Goal: Task Accomplishment & Management: Complete application form

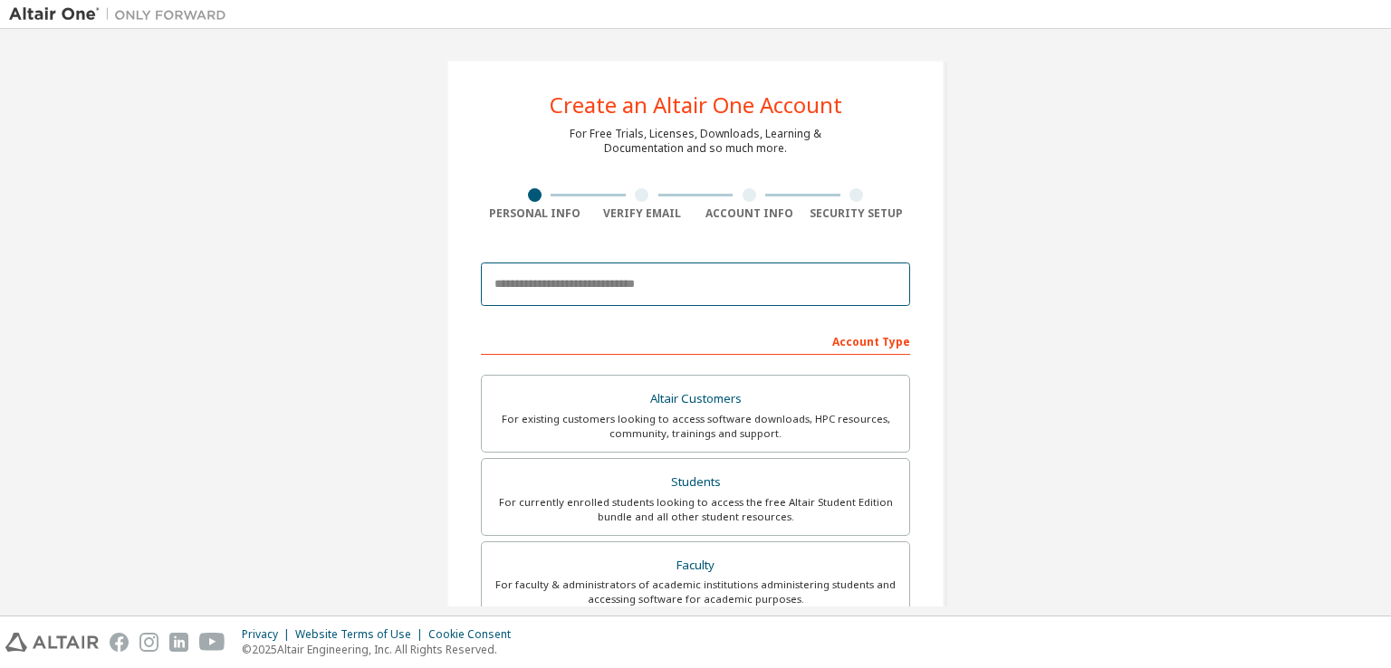
click at [631, 284] on input "email" at bounding box center [695, 284] width 429 height 43
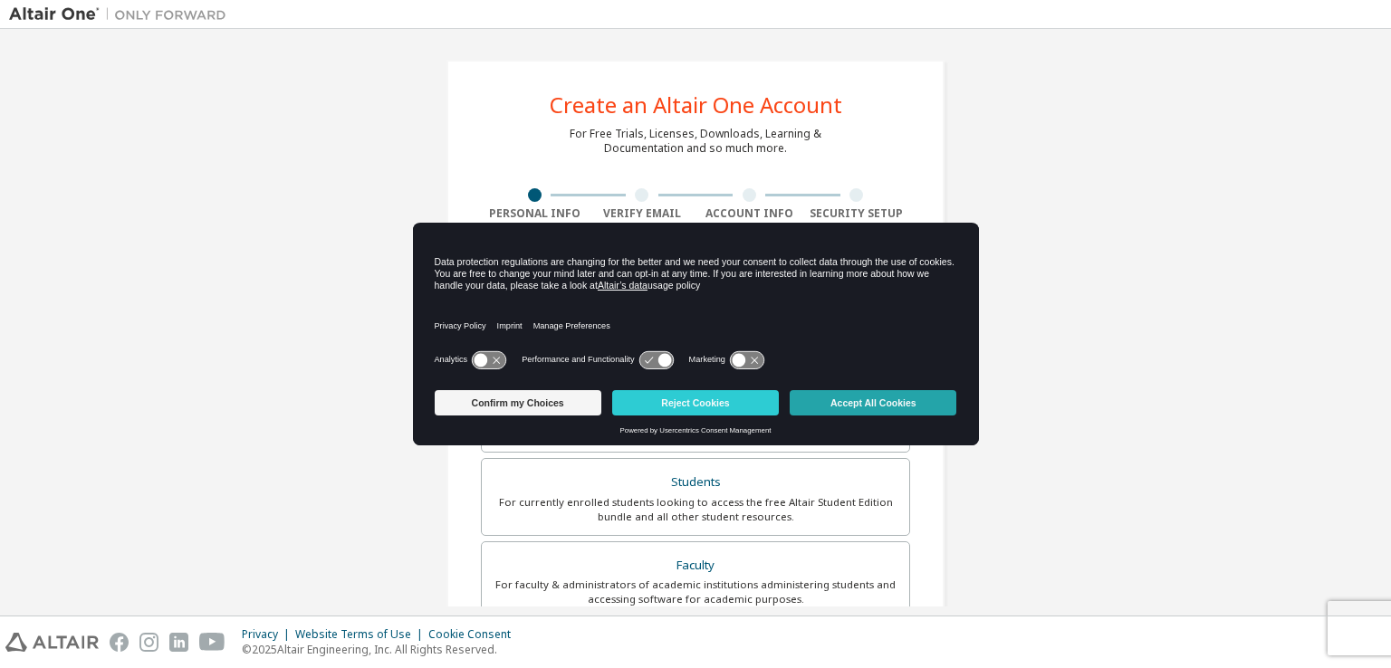
click at [871, 403] on button "Accept All Cookies" at bounding box center [873, 402] width 167 height 25
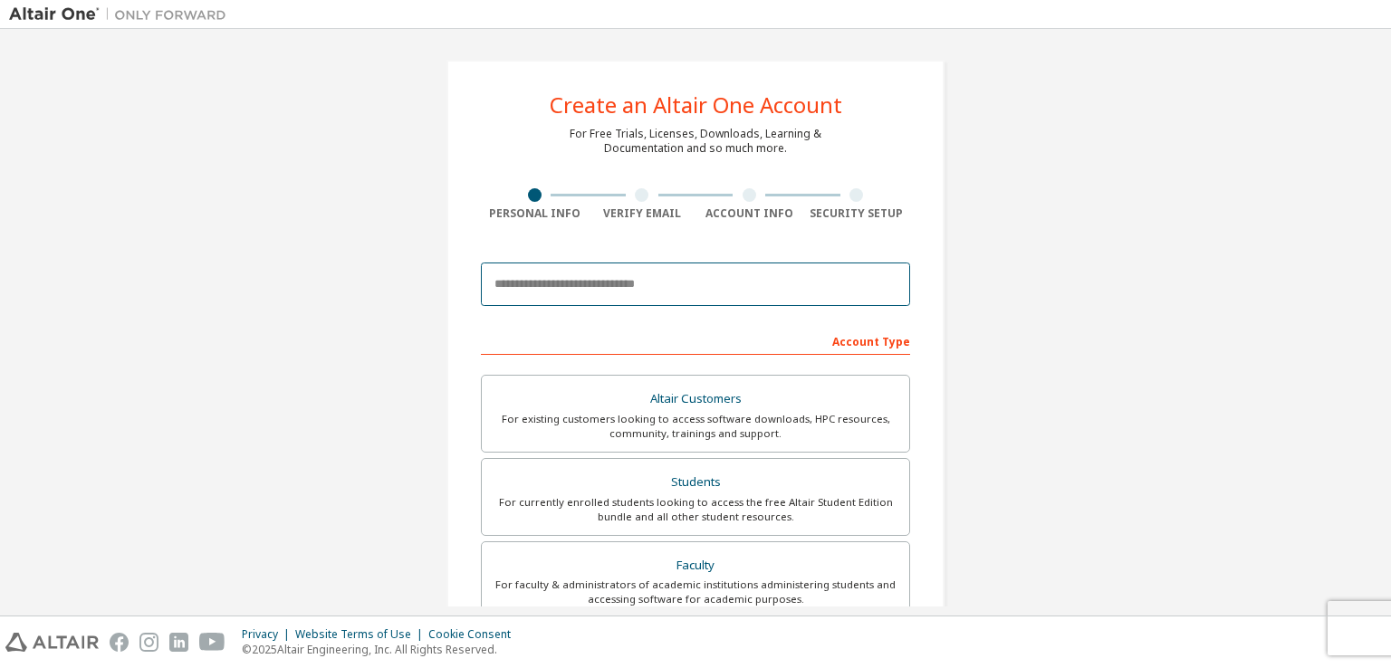
click at [674, 293] on input "email" at bounding box center [695, 284] width 429 height 43
type input "**********"
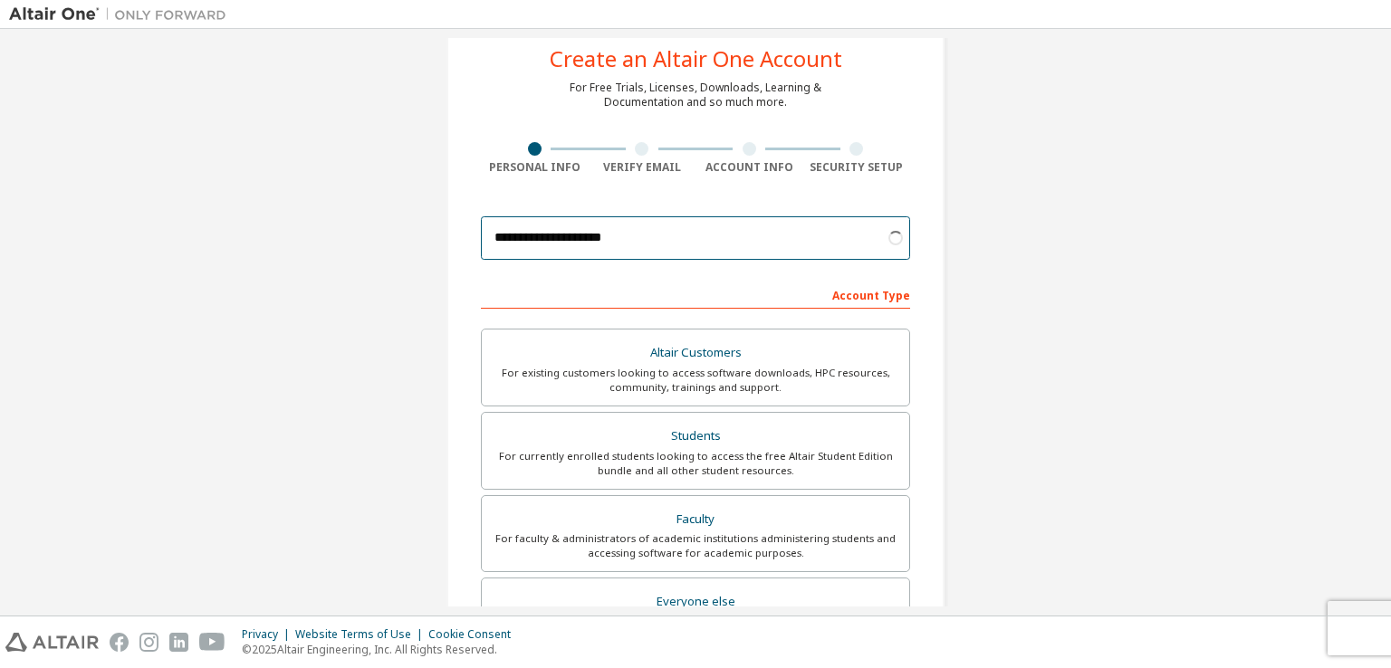
scroll to position [91, 0]
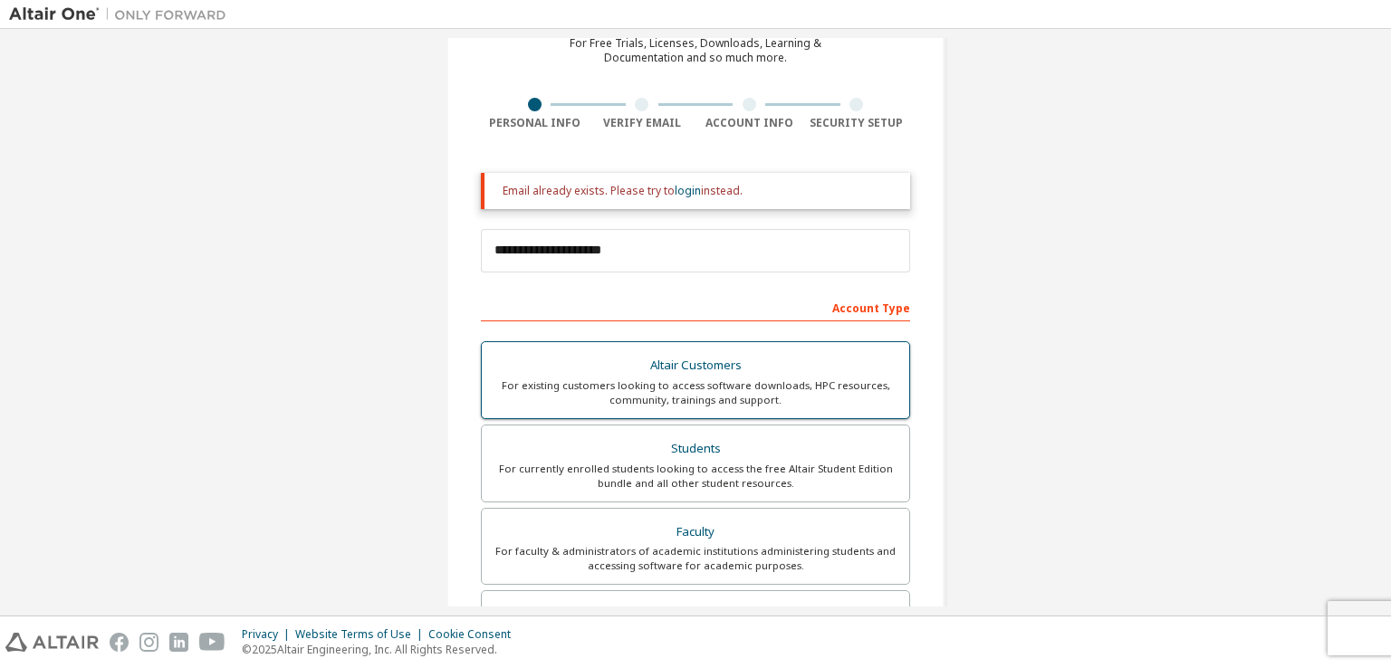
click at [658, 379] on div "For existing customers looking to access software downloads, HPC resources, com…" at bounding box center [696, 393] width 406 height 29
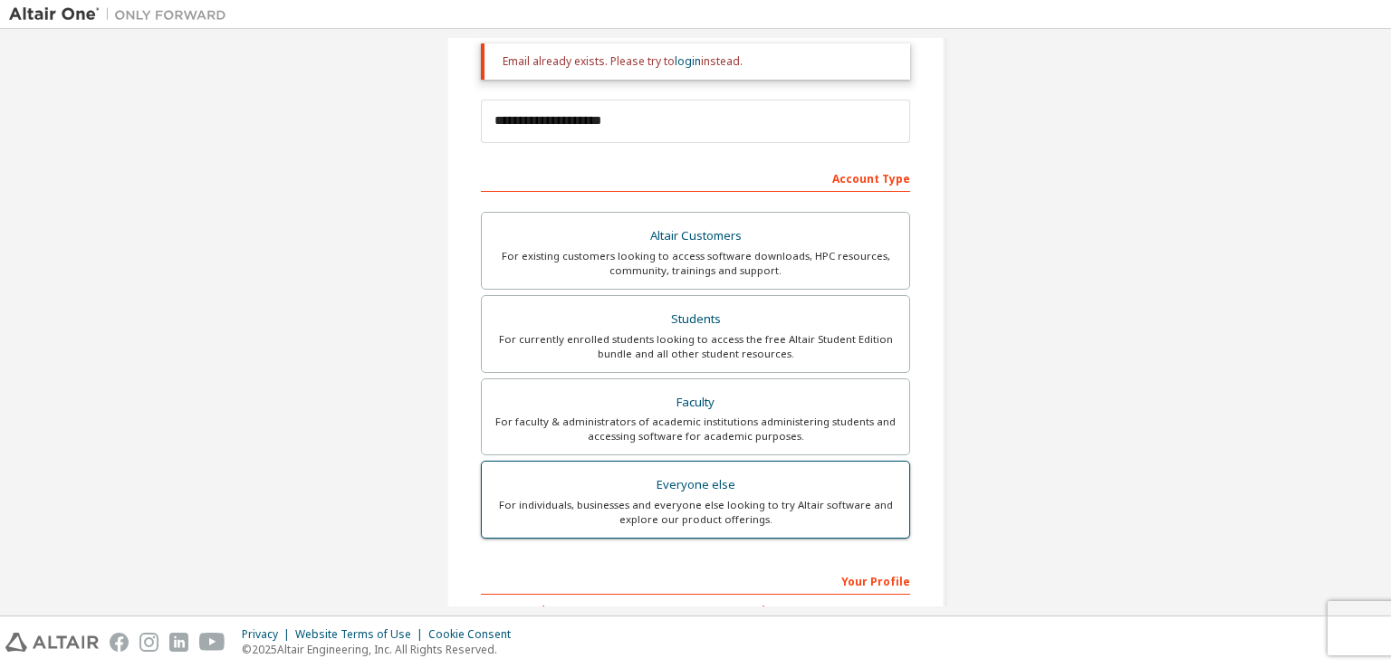
scroll to position [444, 0]
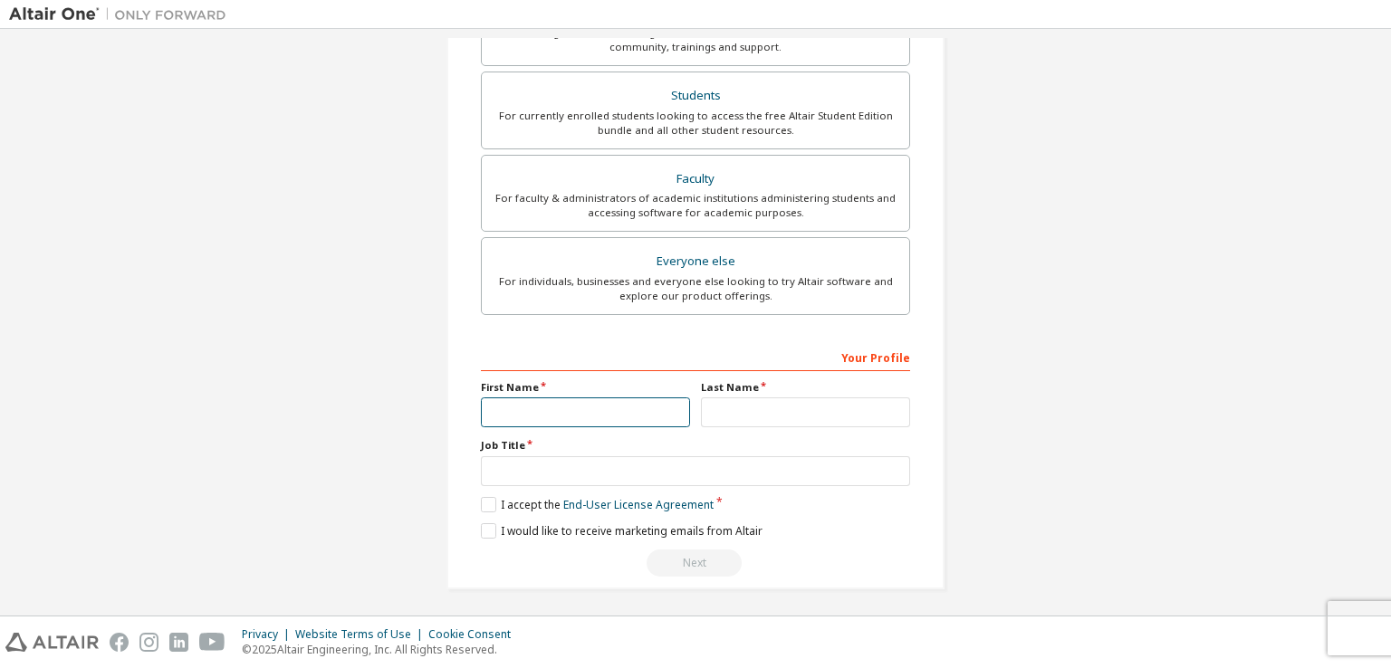
click at [598, 400] on input "text" at bounding box center [585, 413] width 209 height 30
type input "*****"
type input "********"
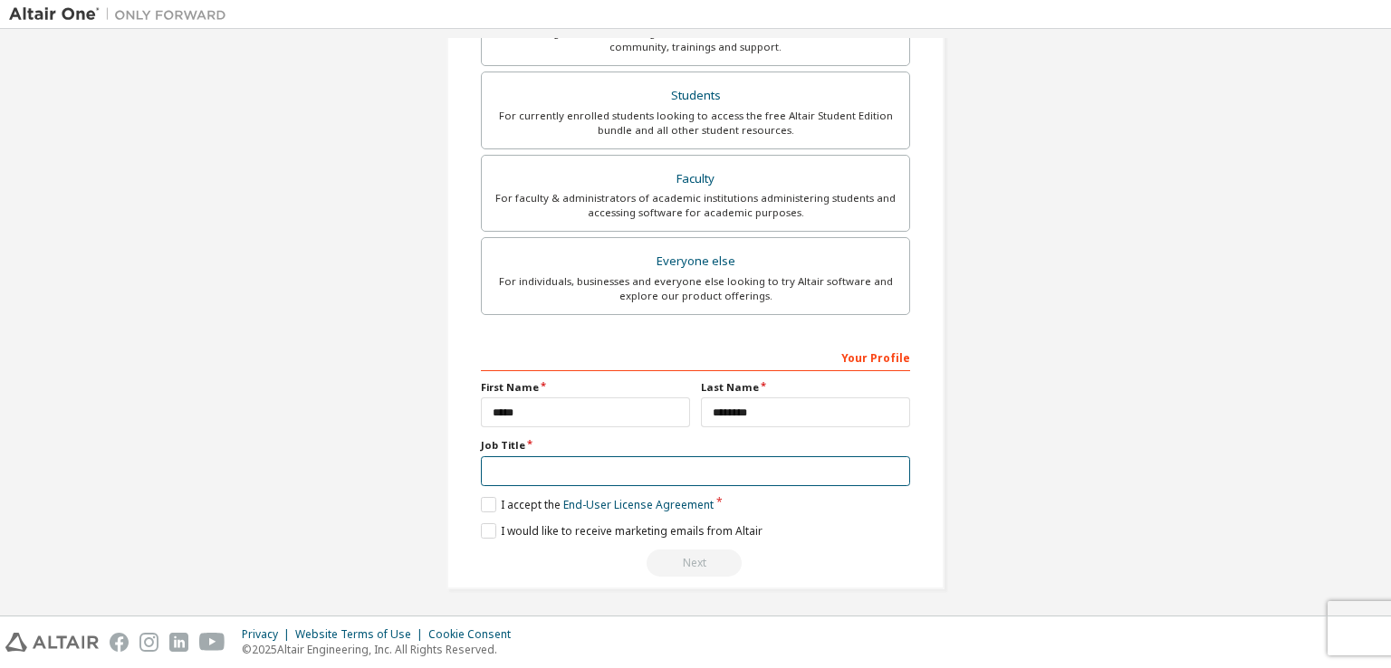
click at [601, 457] on input "text" at bounding box center [695, 471] width 429 height 30
click at [600, 469] on input "text" at bounding box center [695, 471] width 429 height 30
type input "*"
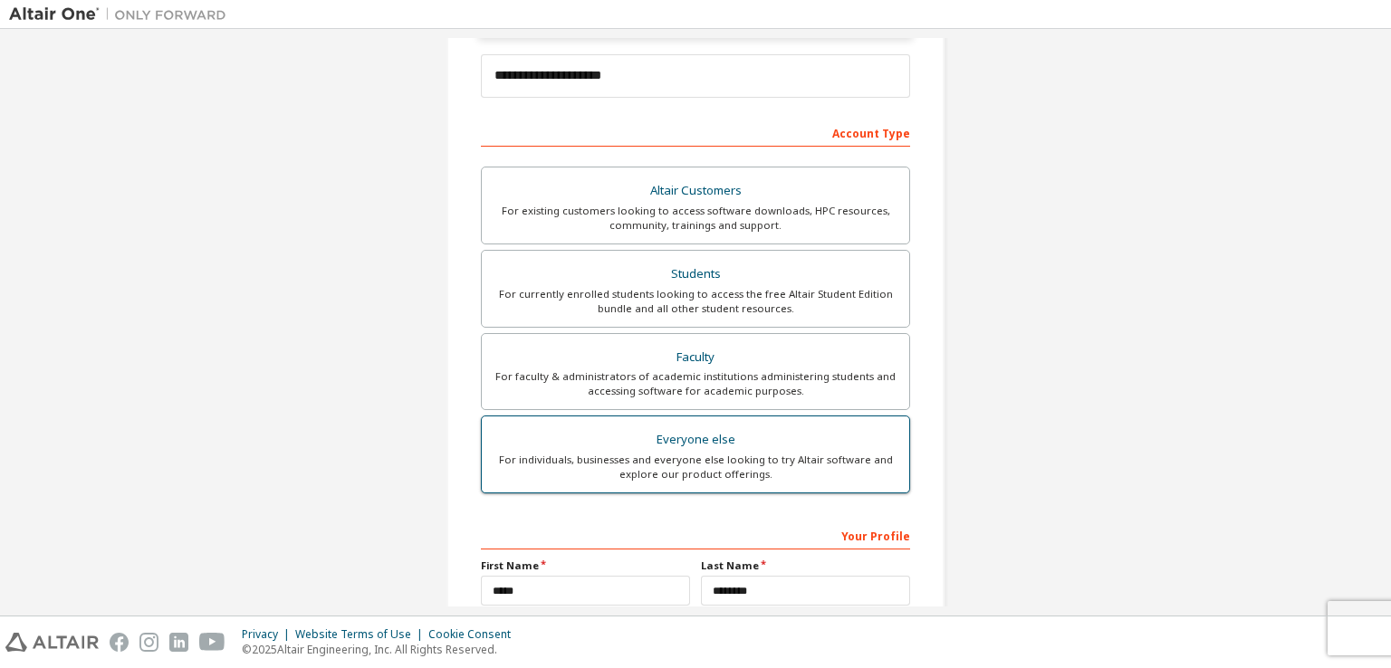
scroll to position [263, 0]
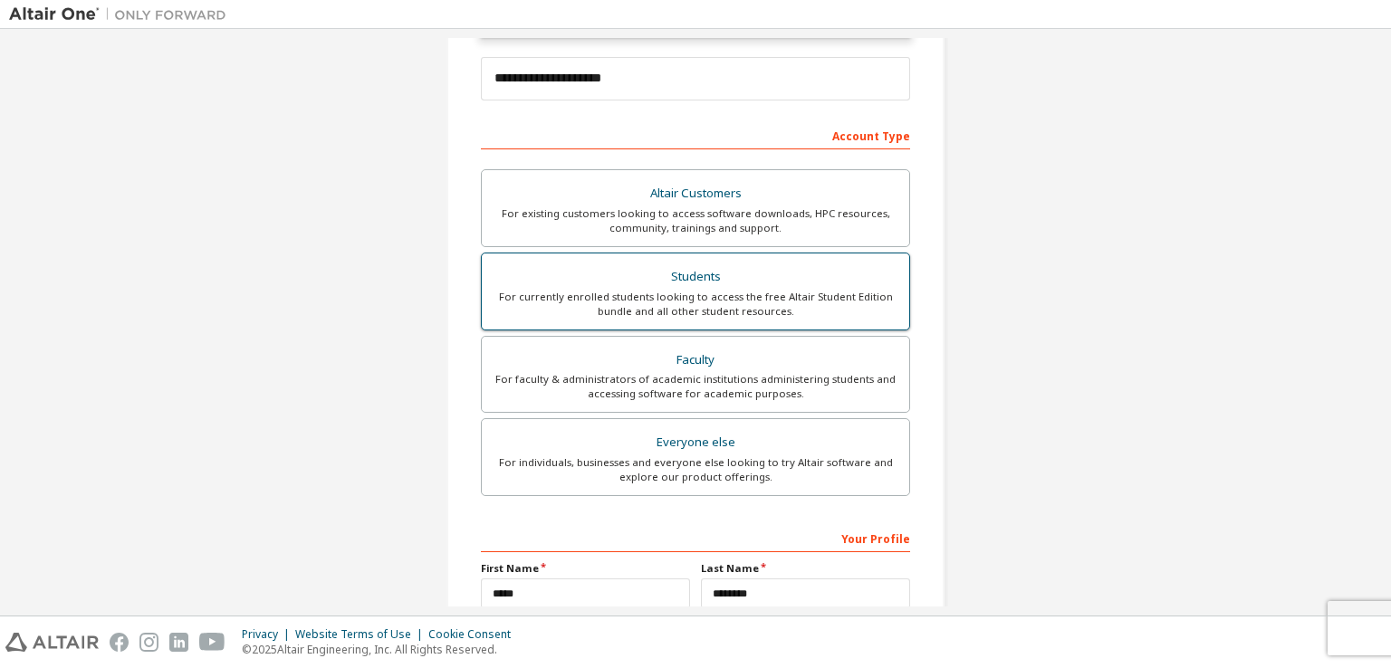
click at [690, 282] on div "Students" at bounding box center [696, 276] width 406 height 25
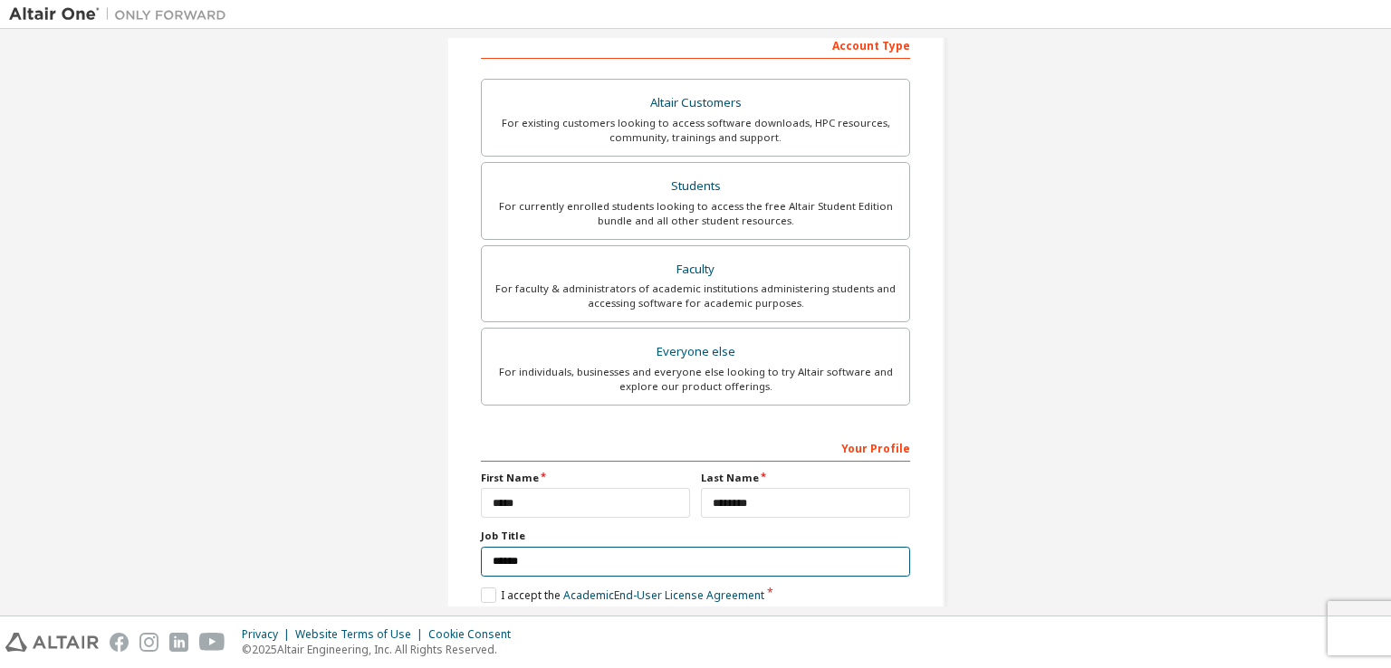
click at [533, 554] on input "******" at bounding box center [695, 562] width 429 height 30
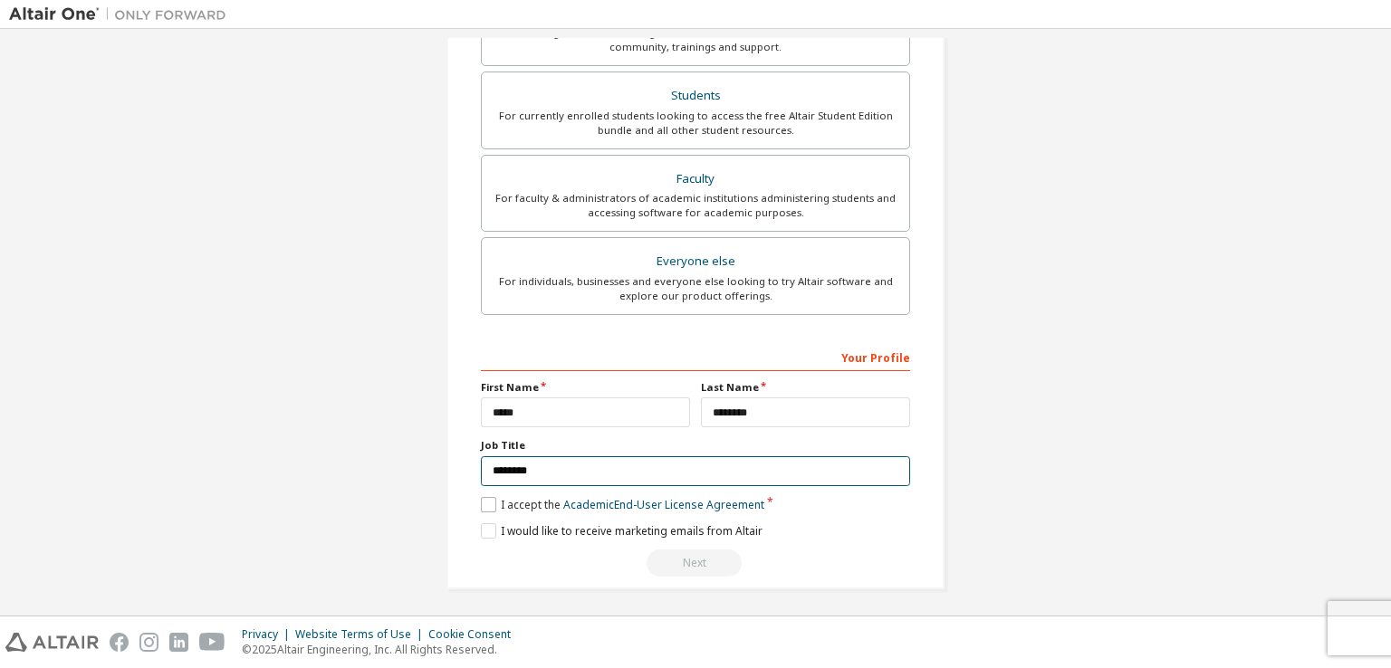
type input "********"
click at [493, 499] on label "I accept the Academic End-User License Agreement" at bounding box center [622, 504] width 283 height 15
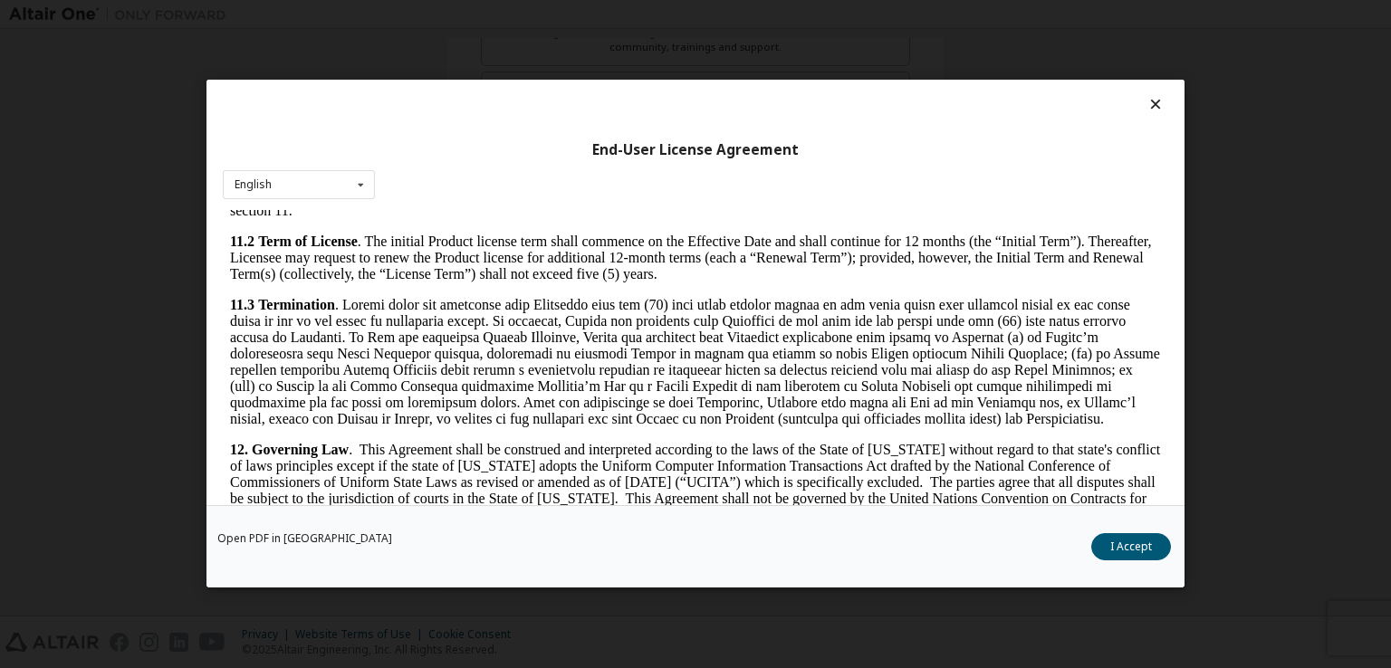
scroll to position [2717, 0]
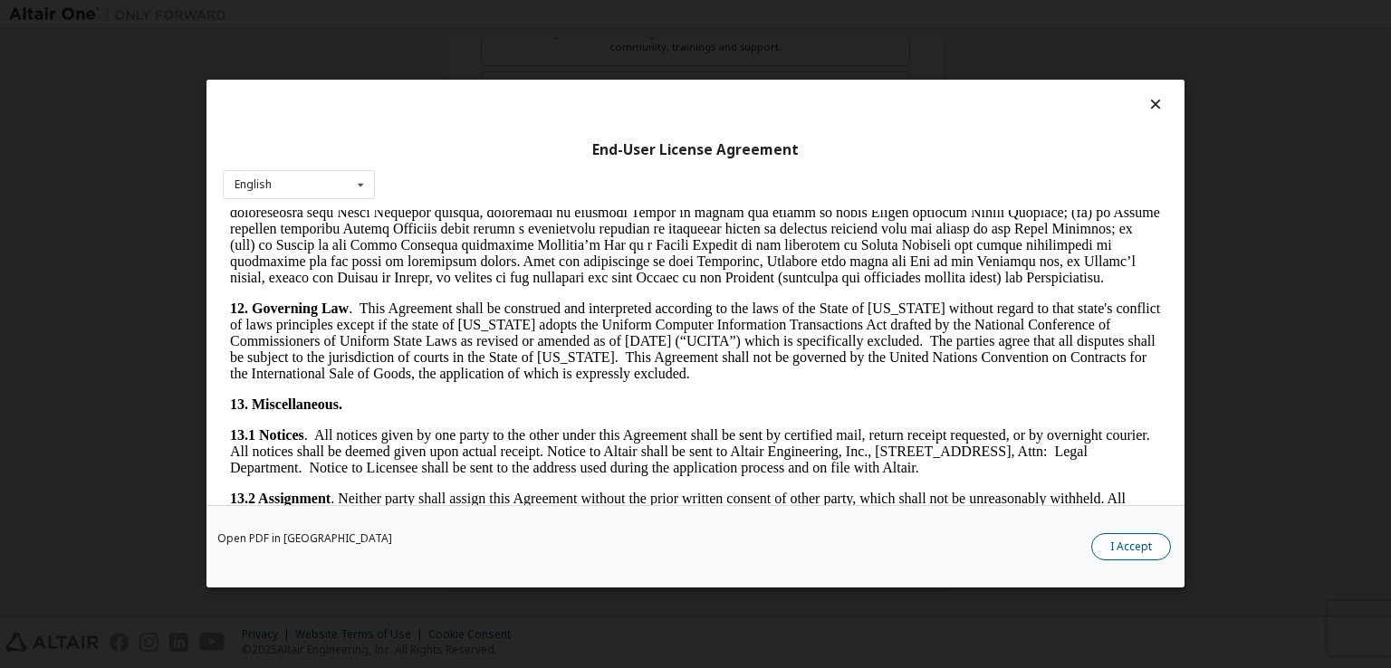
click at [1134, 553] on button "I Accept" at bounding box center [1131, 547] width 80 height 27
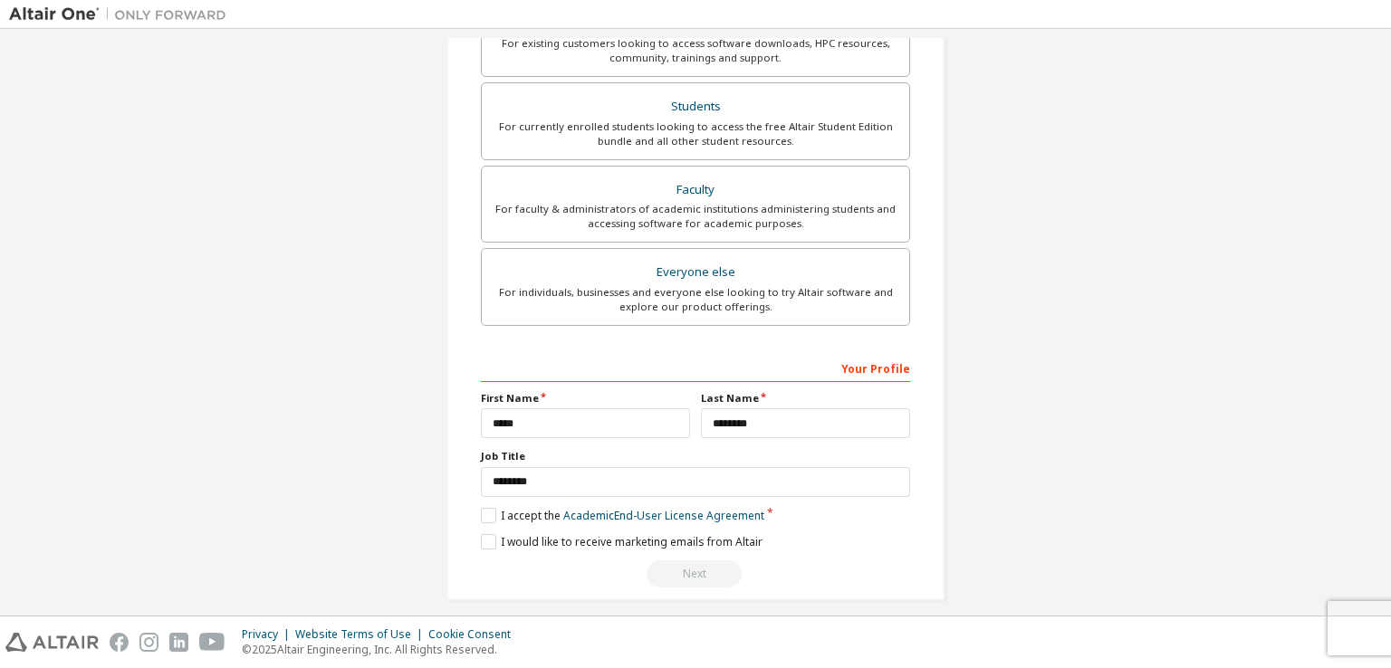
scroll to position [444, 0]
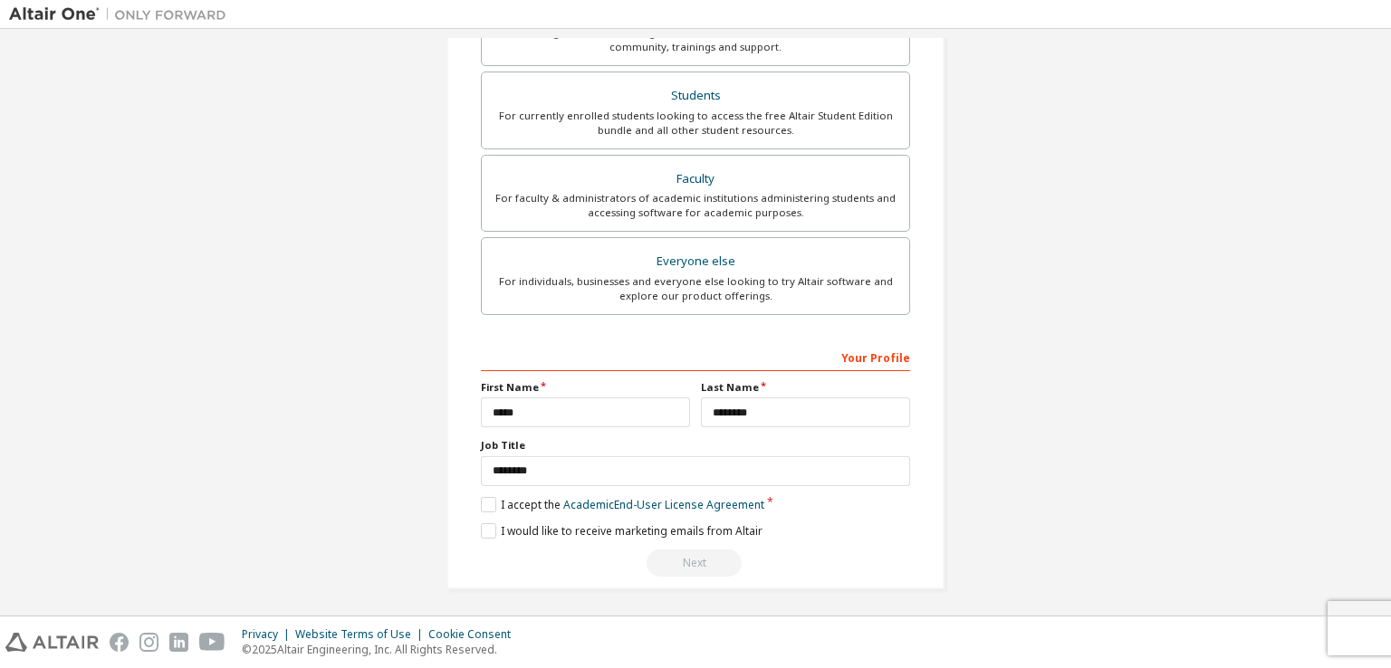
click at [693, 550] on div "Next" at bounding box center [695, 563] width 429 height 27
click at [601, 502] on link "Academic End-User License Agreement" at bounding box center [663, 504] width 201 height 15
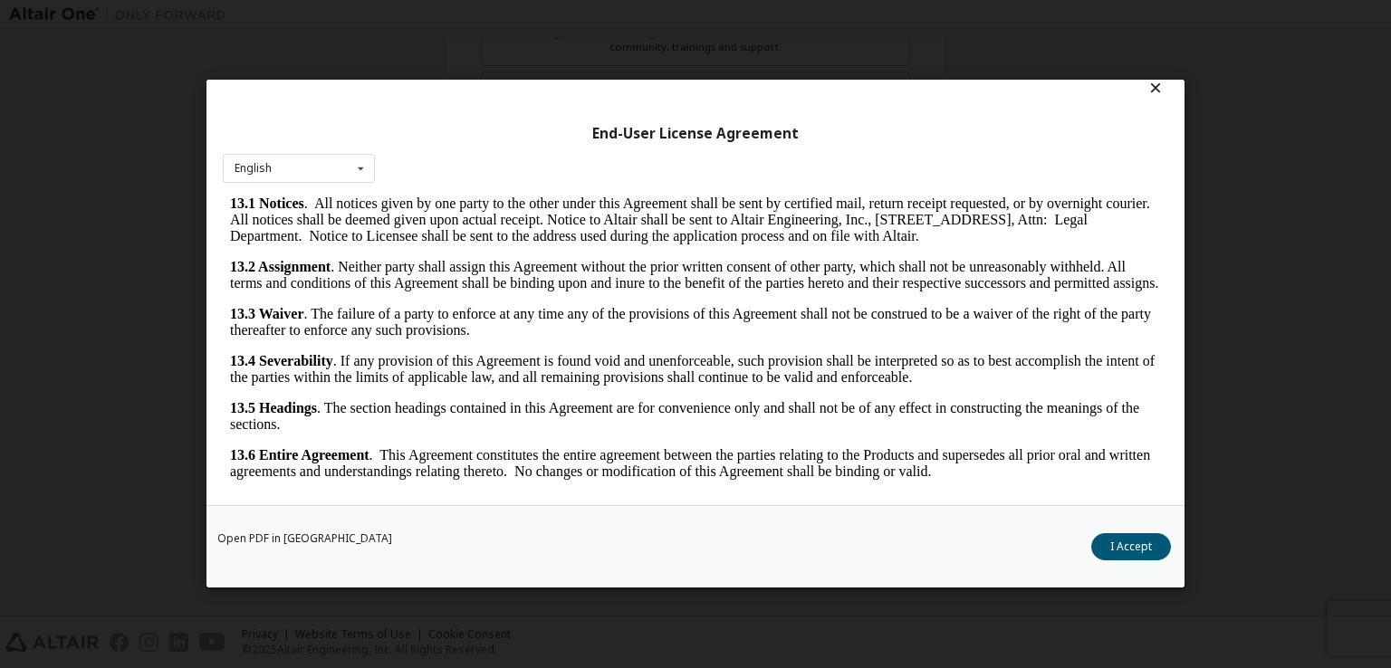
scroll to position [25, 0]
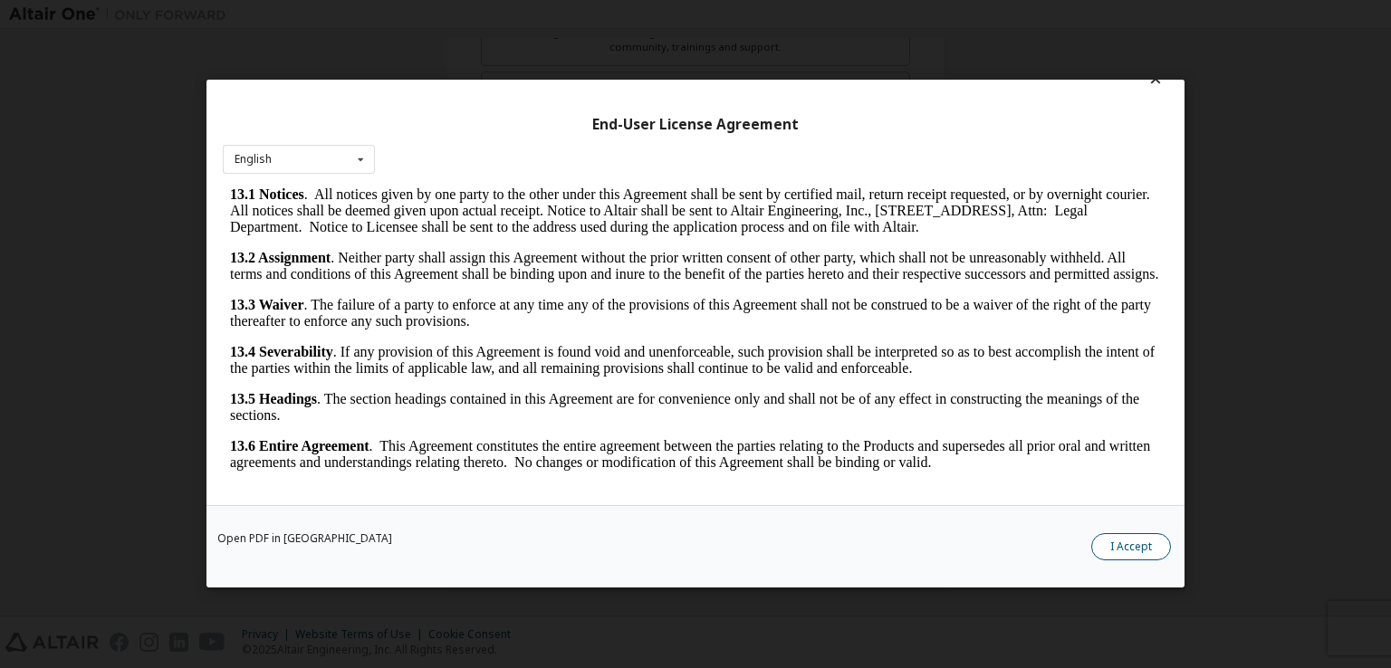
click at [1129, 534] on button "I Accept" at bounding box center [1131, 547] width 80 height 27
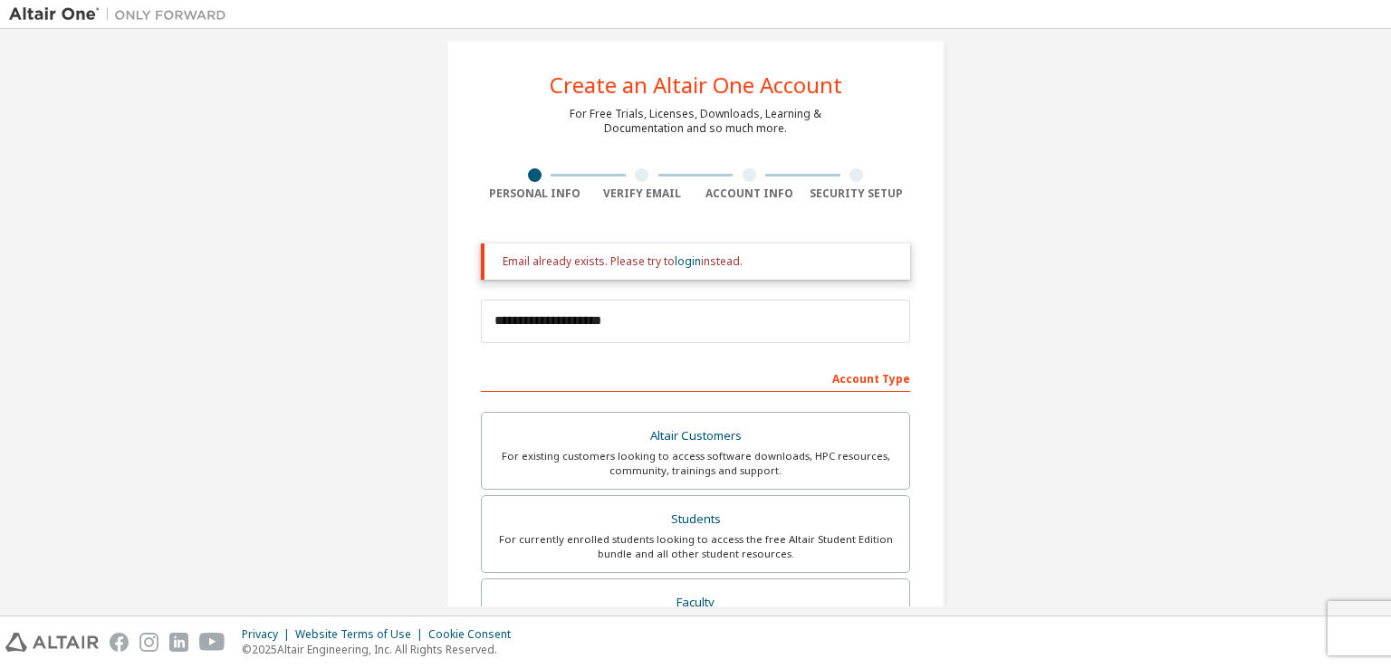
scroll to position [0, 0]
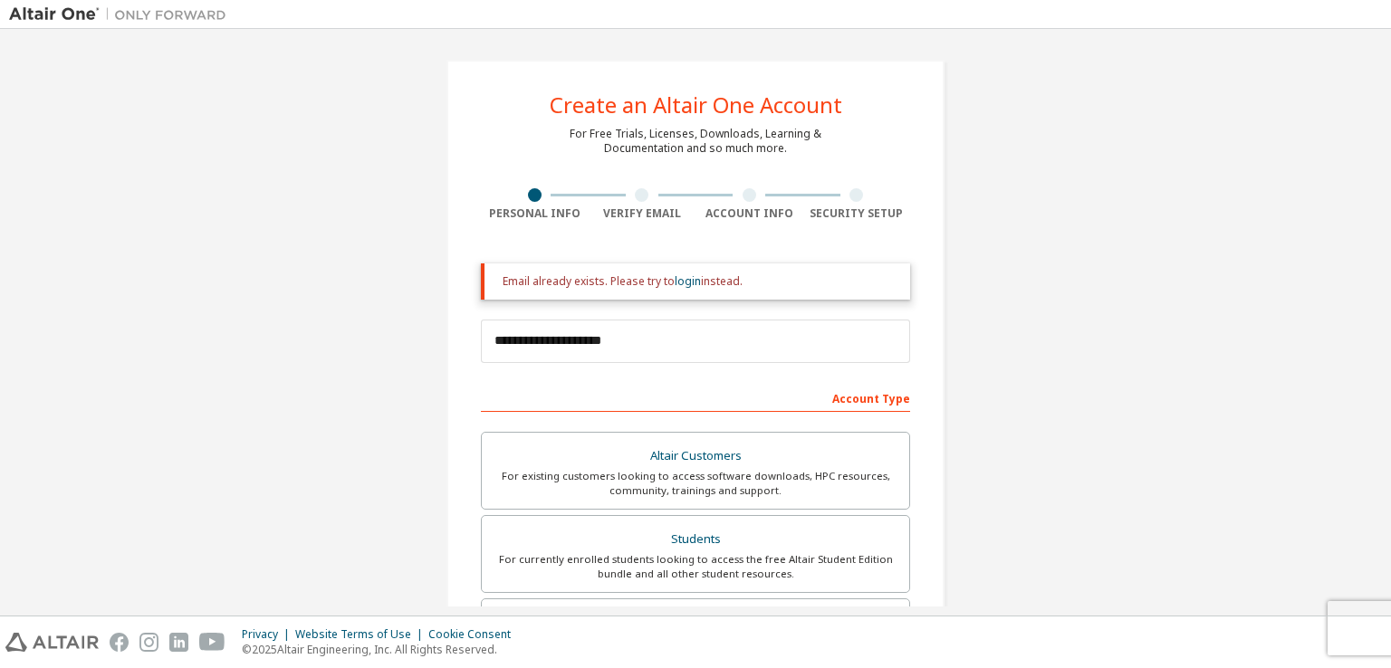
click at [634, 186] on div "**********" at bounding box center [696, 547] width 498 height 974
click at [636, 192] on div at bounding box center [642, 195] width 14 height 14
click at [635, 198] on div at bounding box center [642, 195] width 14 height 14
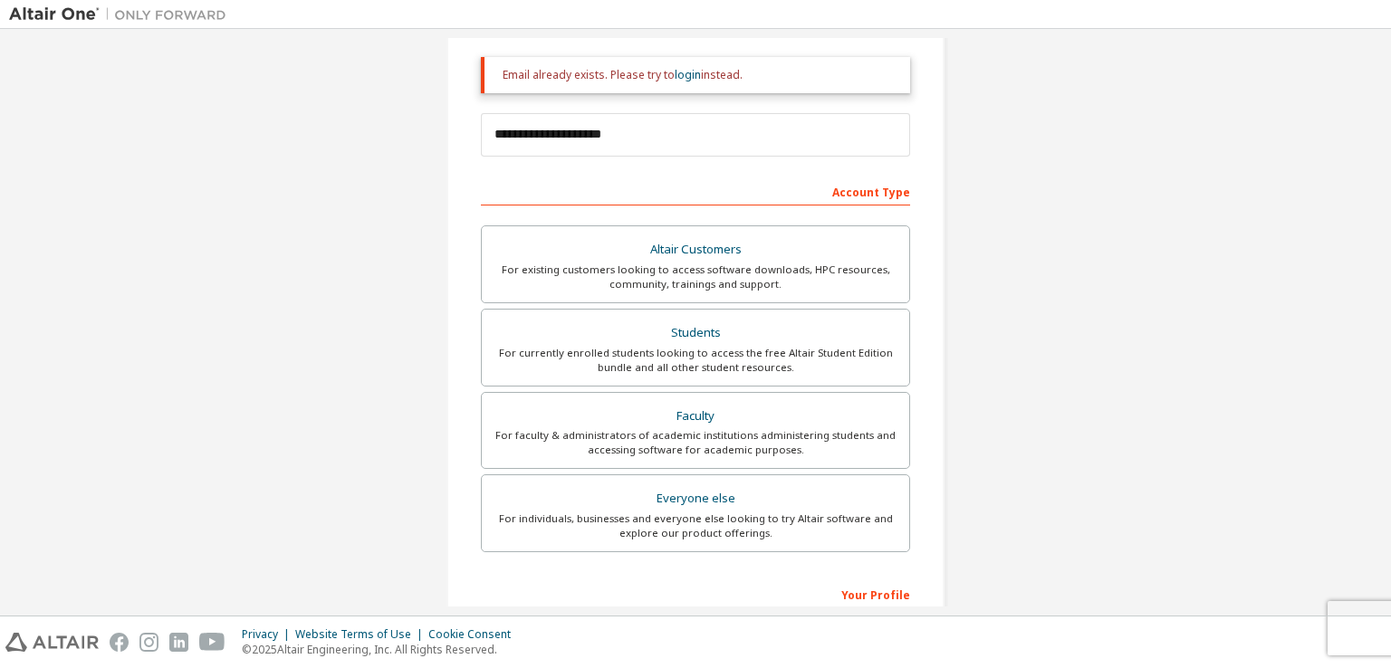
scroll to position [444, 0]
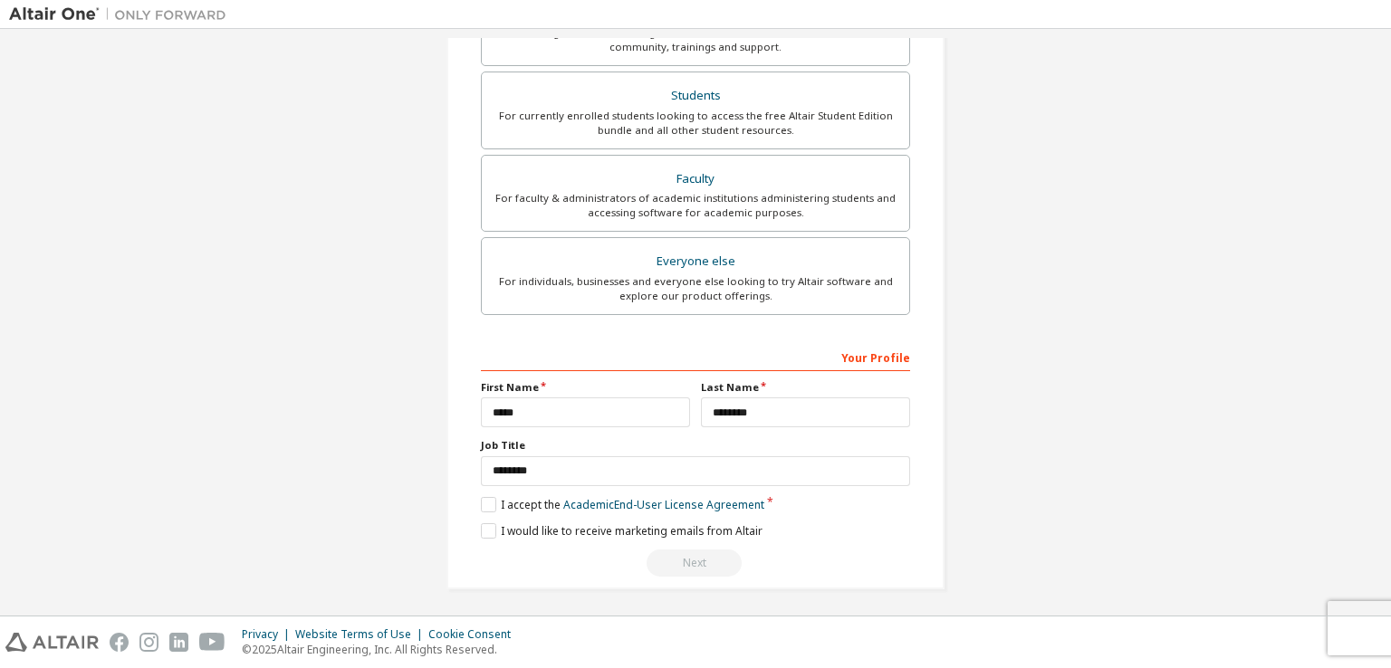
click at [688, 556] on div "Next" at bounding box center [695, 563] width 429 height 27
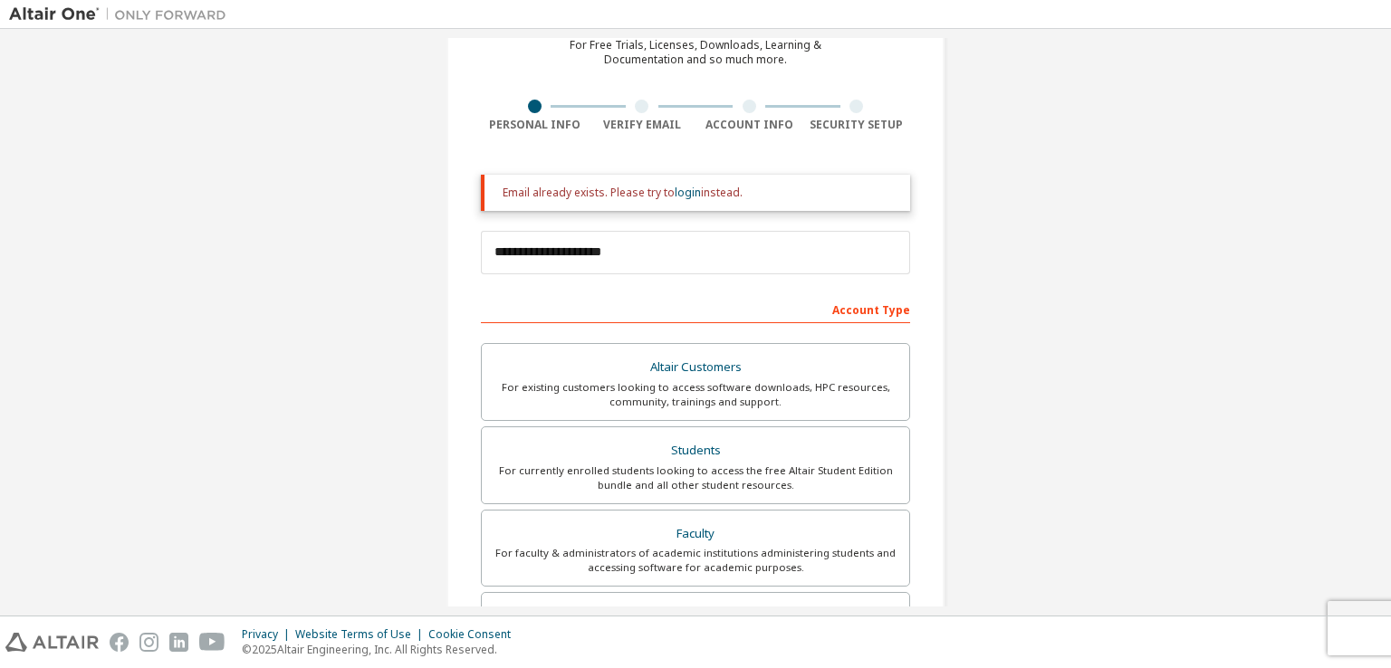
scroll to position [0, 0]
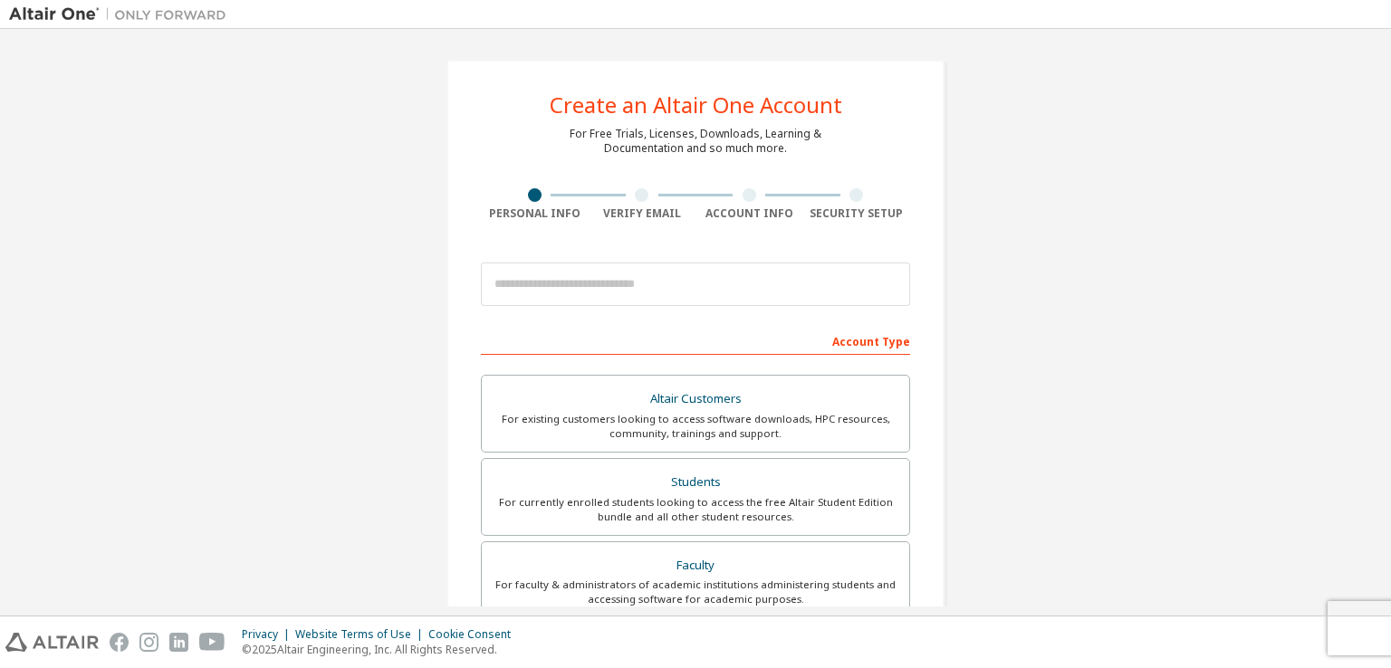
click at [641, 196] on div at bounding box center [642, 195] width 14 height 14
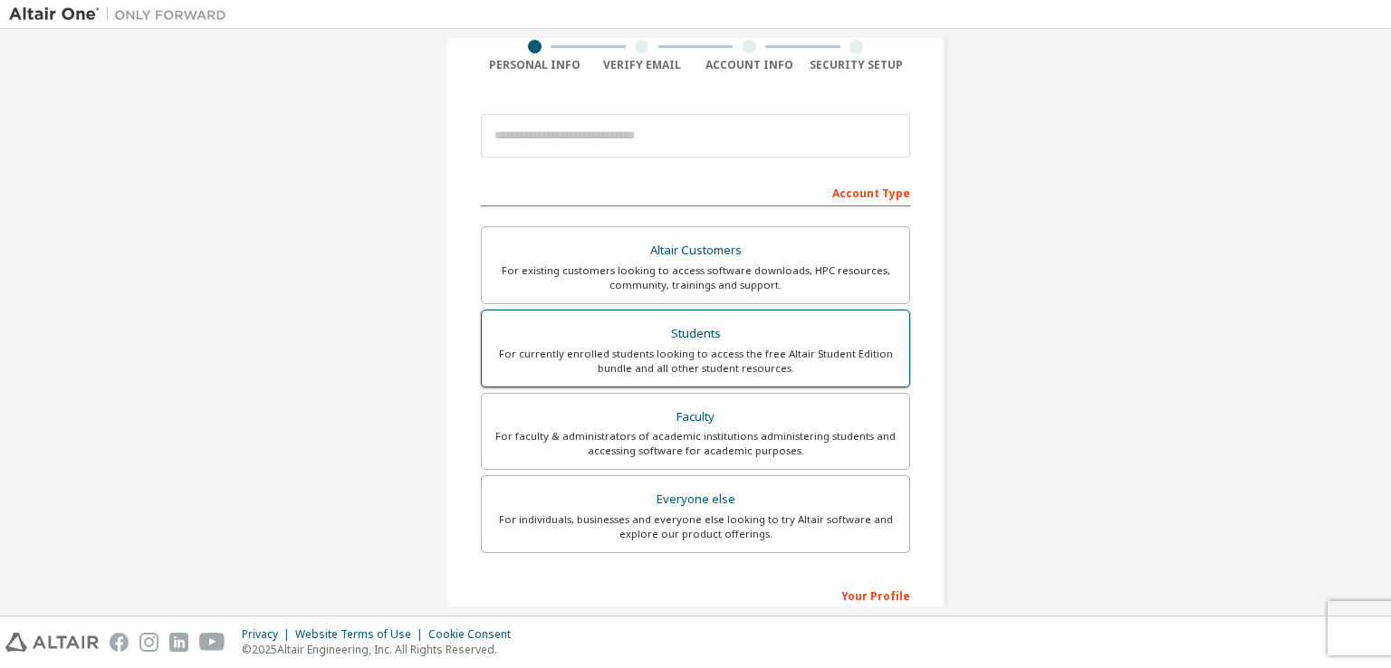
scroll to position [272, 0]
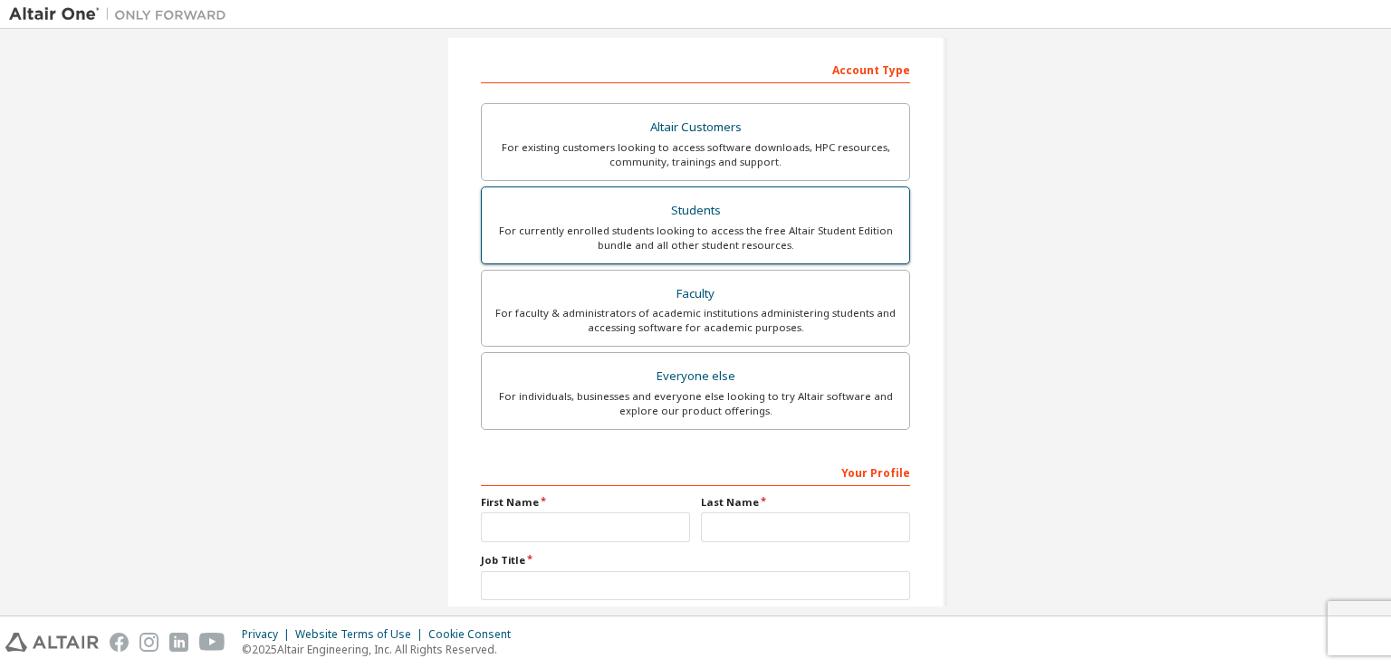
click at [662, 231] on div "For currently enrolled students looking to access the free Altair Student Editi…" at bounding box center [696, 238] width 406 height 29
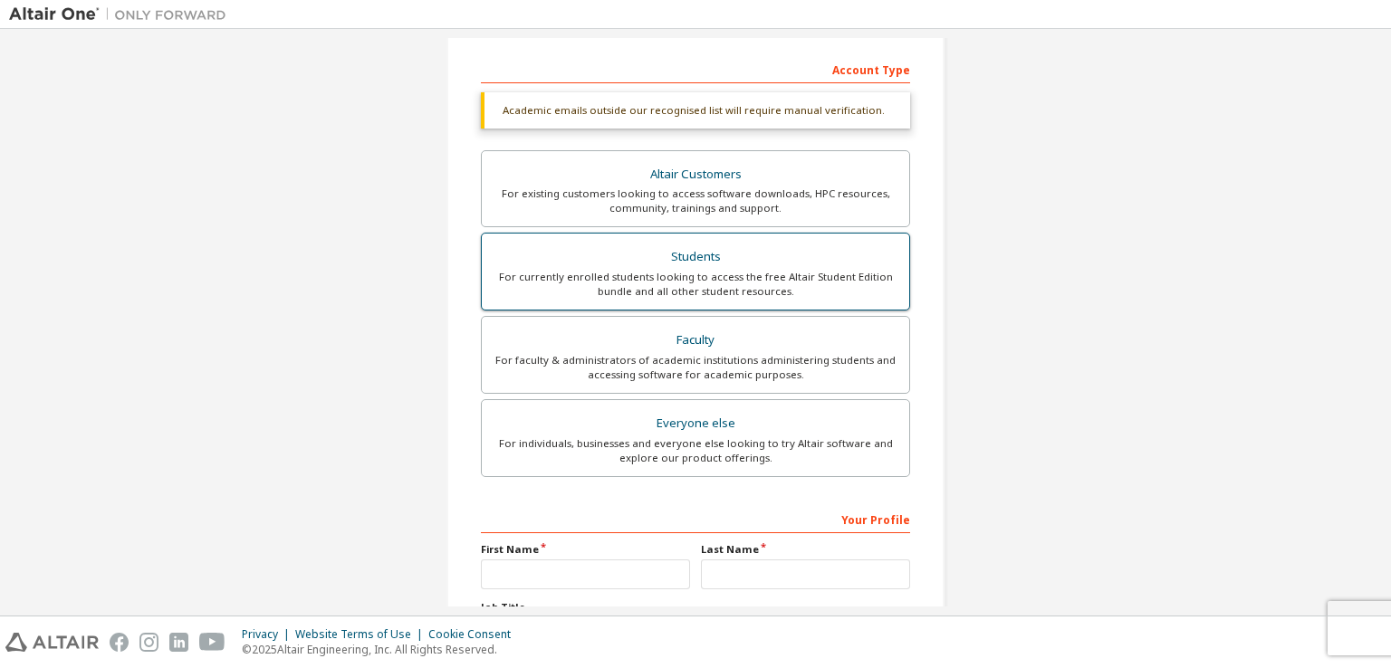
scroll to position [91, 0]
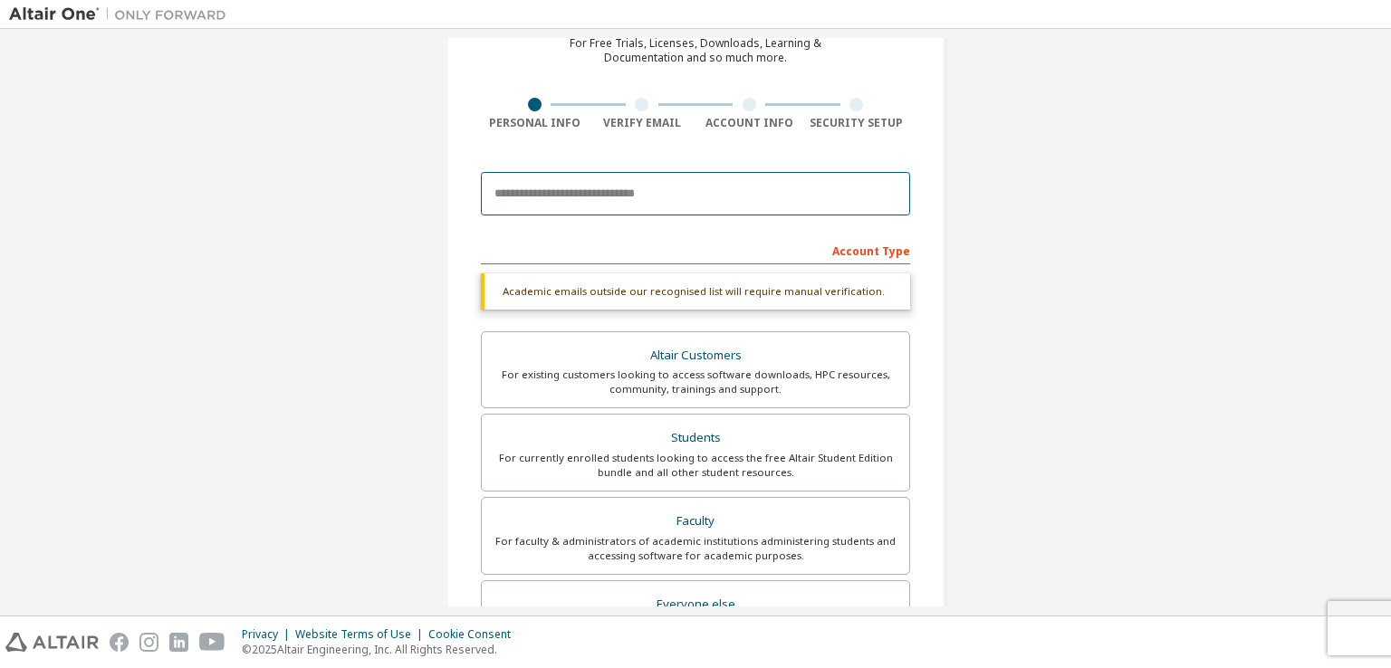
click at [587, 186] on input "email" at bounding box center [695, 193] width 429 height 43
type input "**********"
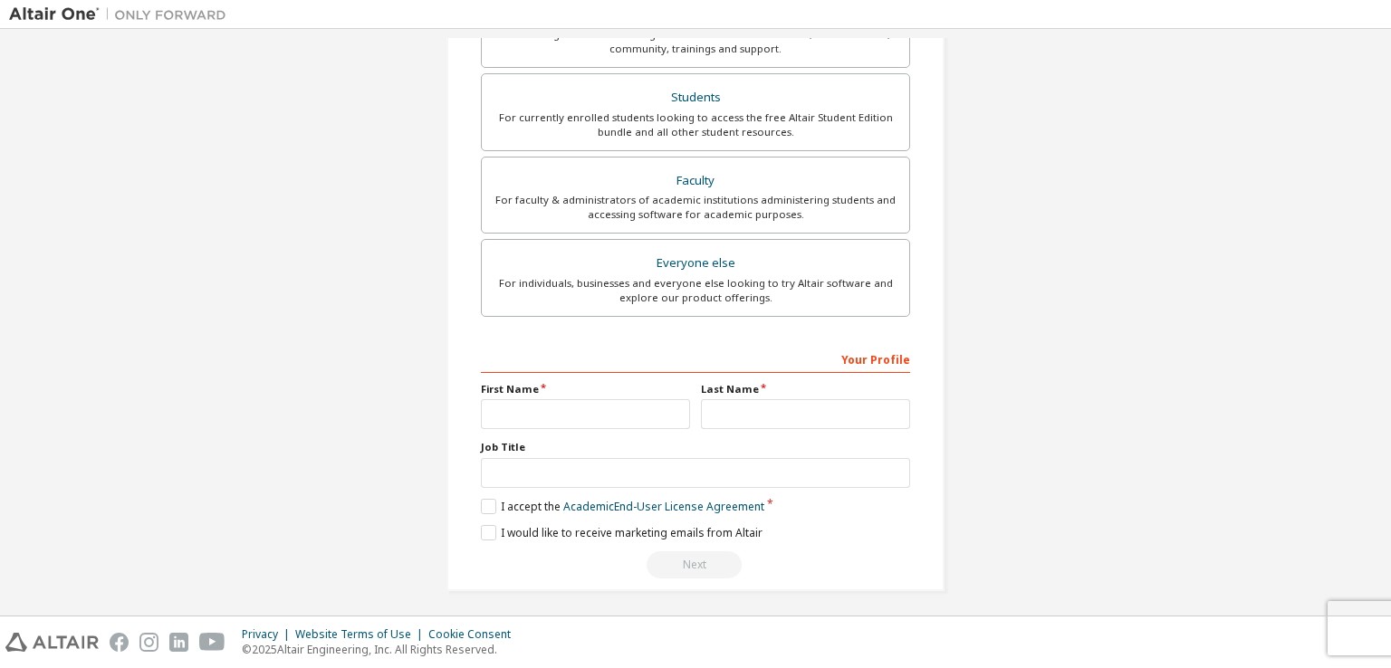
scroll to position [444, 0]
click at [558, 409] on input "text" at bounding box center [585, 413] width 209 height 30
type input "*"
type input "*****"
type input "********"
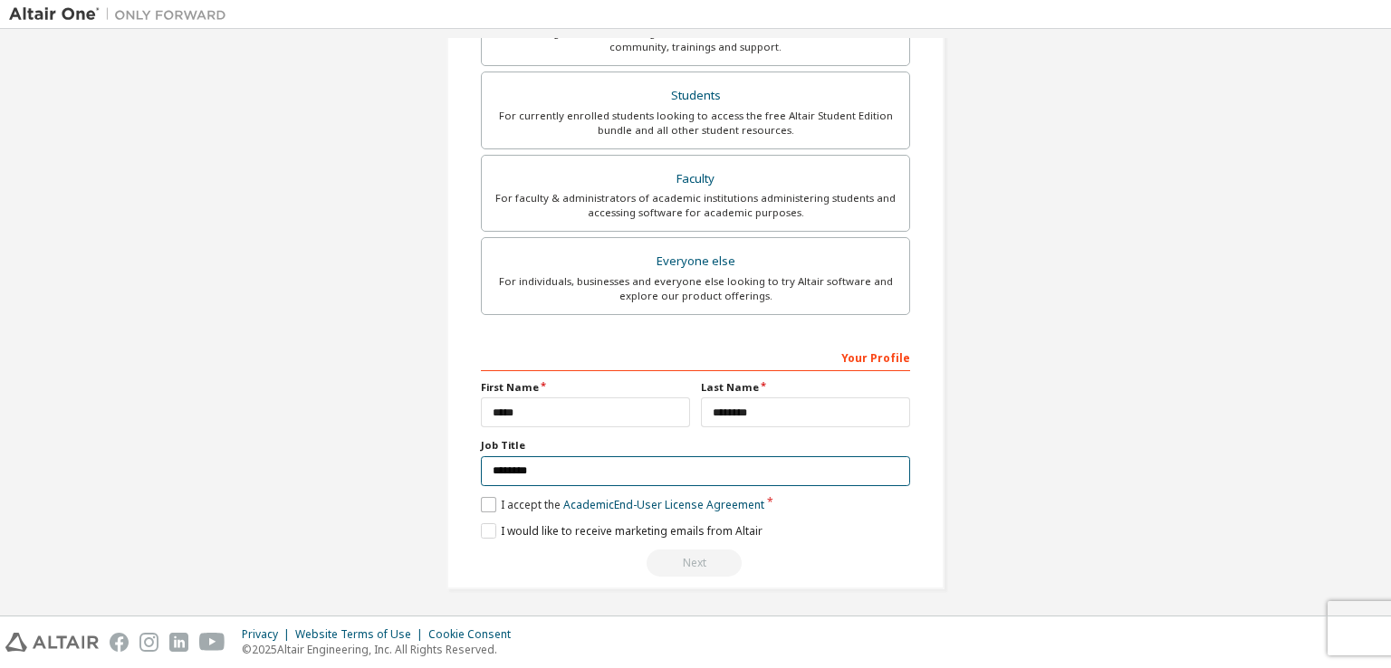
type input "********"
click at [490, 501] on label "I accept the Academic End-User License Agreement" at bounding box center [622, 504] width 283 height 15
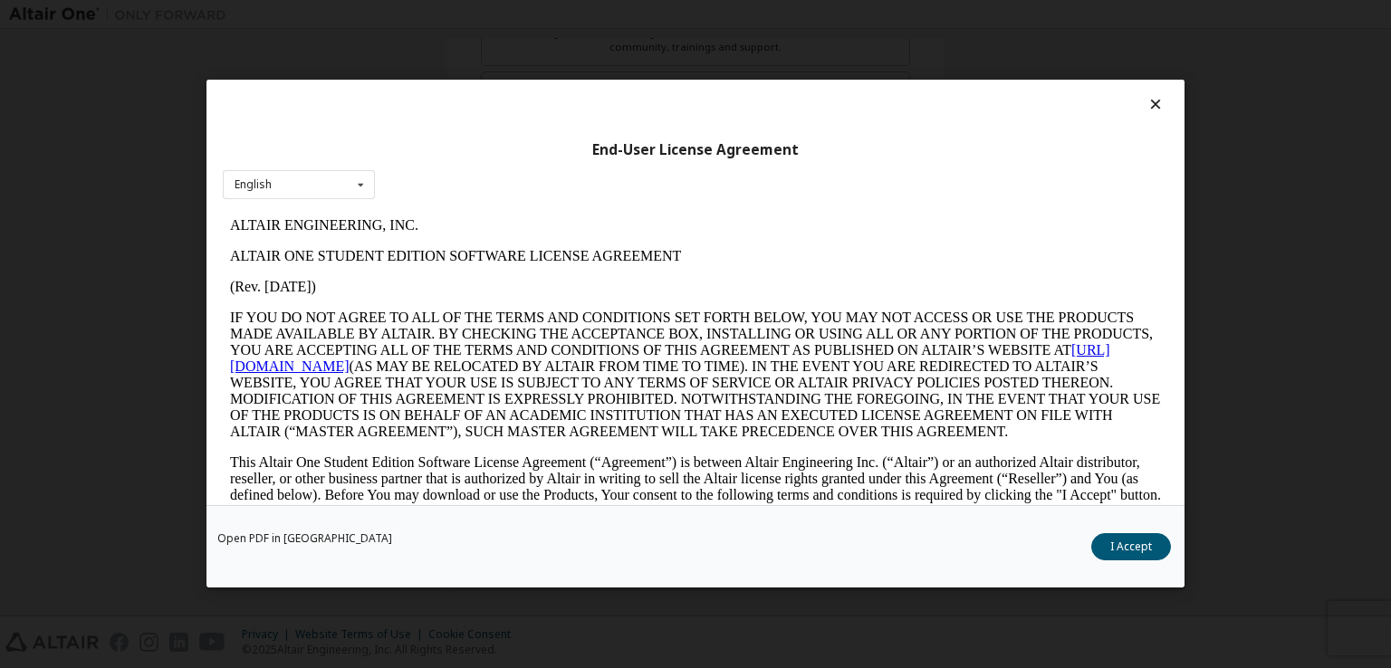
scroll to position [0, 0]
click at [1146, 547] on button "I Accept" at bounding box center [1131, 547] width 80 height 27
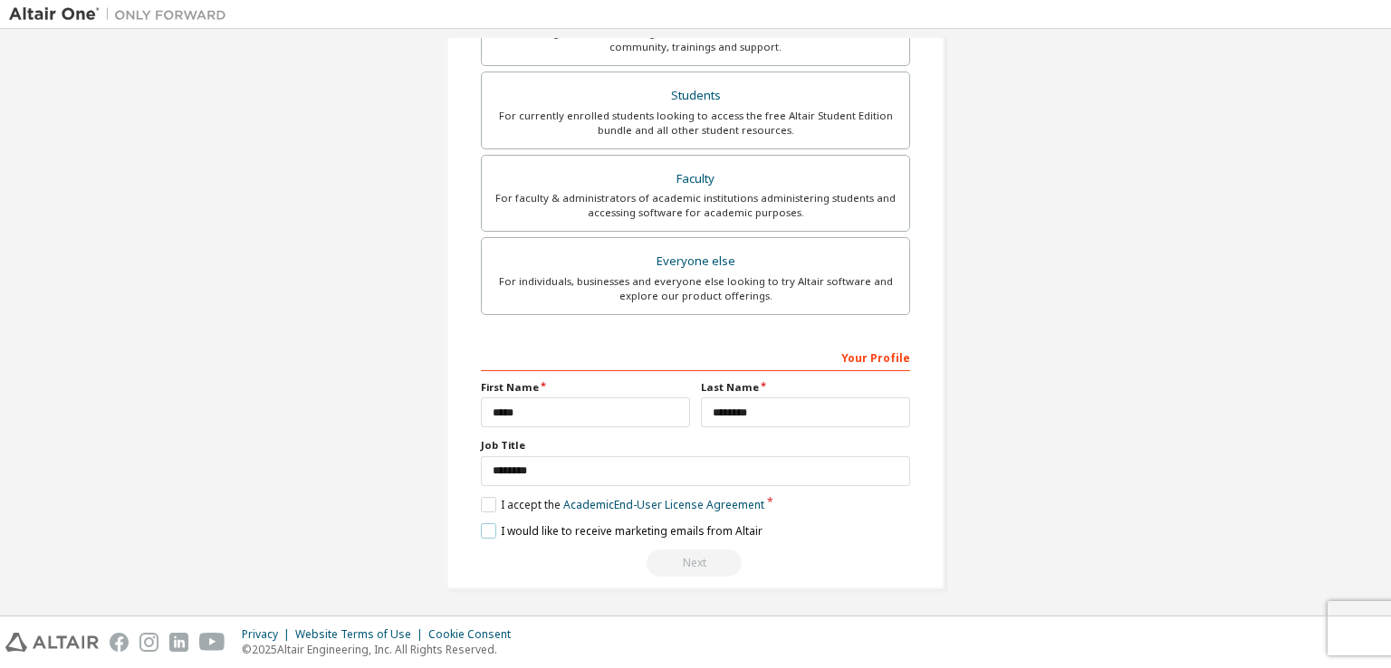
click at [486, 526] on label "I would like to receive marketing emails from Altair" at bounding box center [622, 531] width 282 height 15
click at [665, 525] on label "I would like to receive marketing emails from Altair" at bounding box center [622, 531] width 282 height 15
click at [622, 497] on link "Academic End-User License Agreement" at bounding box center [663, 504] width 201 height 15
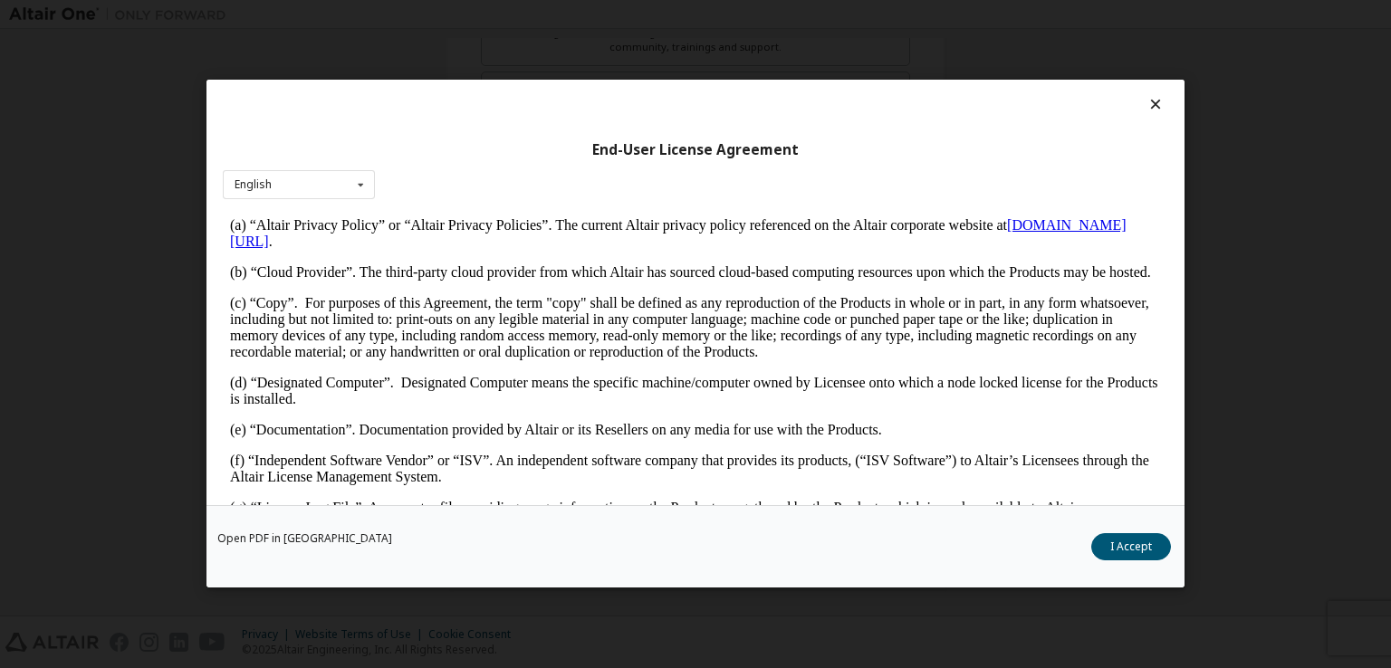
scroll to position [362, 0]
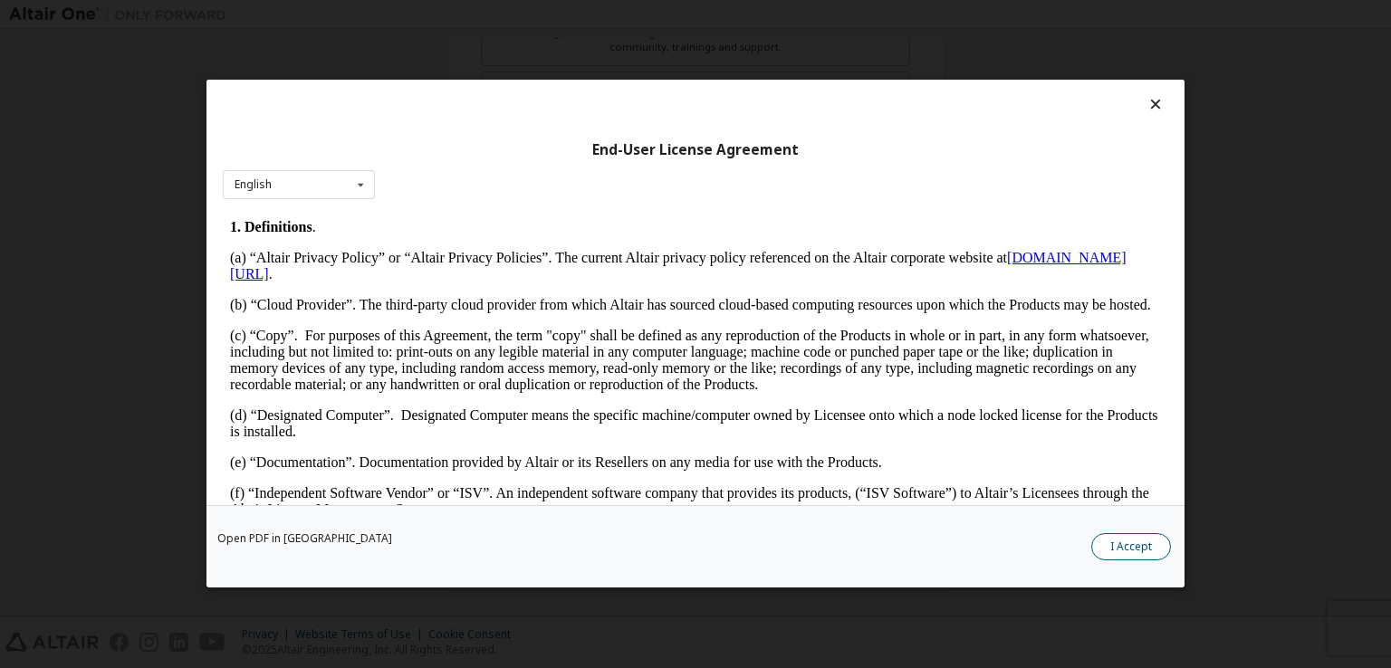
click at [1139, 545] on button "I Accept" at bounding box center [1131, 547] width 80 height 27
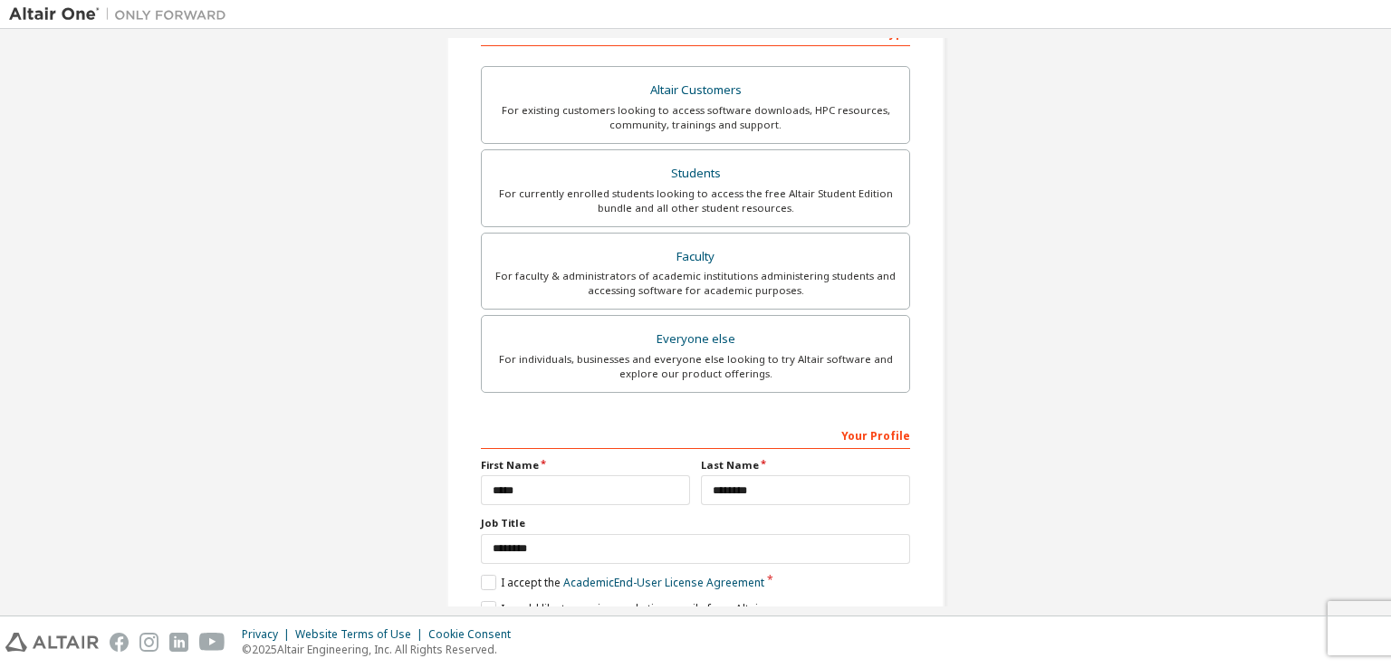
scroll to position [444, 0]
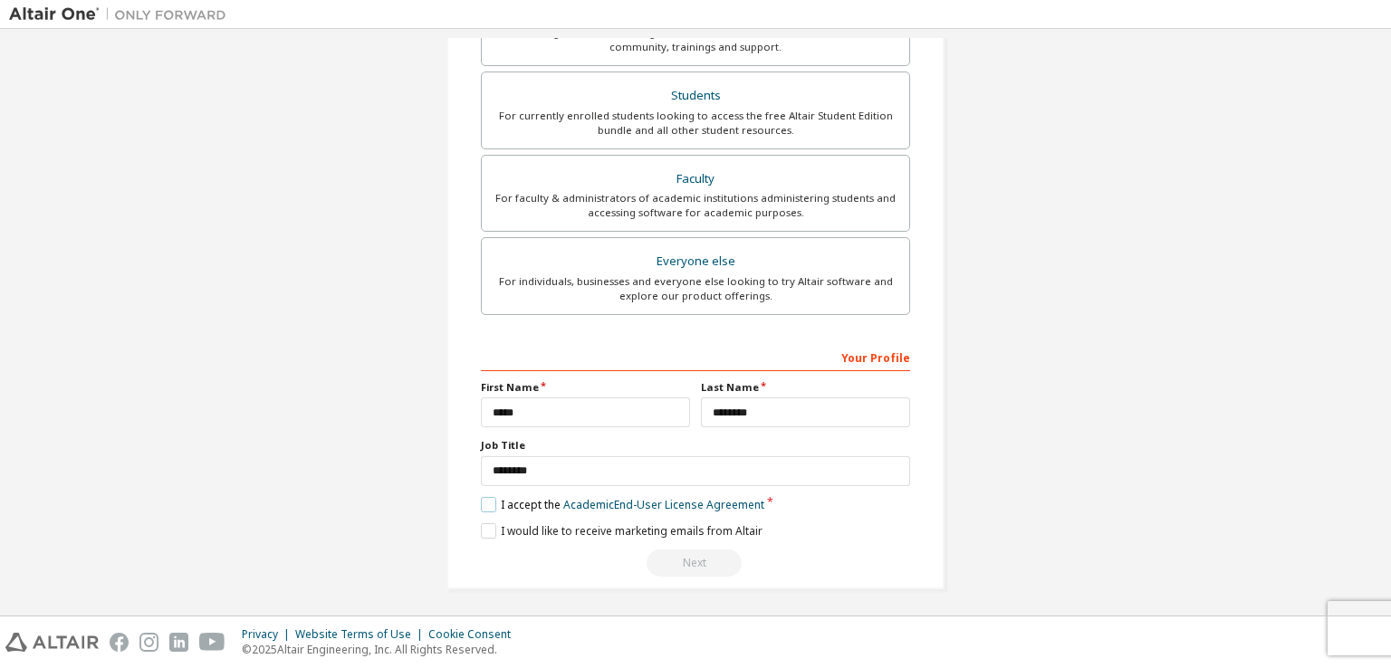
click at [525, 503] on label "I accept the Academic End-User License Agreement" at bounding box center [622, 504] width 283 height 15
click at [489, 497] on label "I accept the Academic End-User License Agreement" at bounding box center [622, 504] width 283 height 15
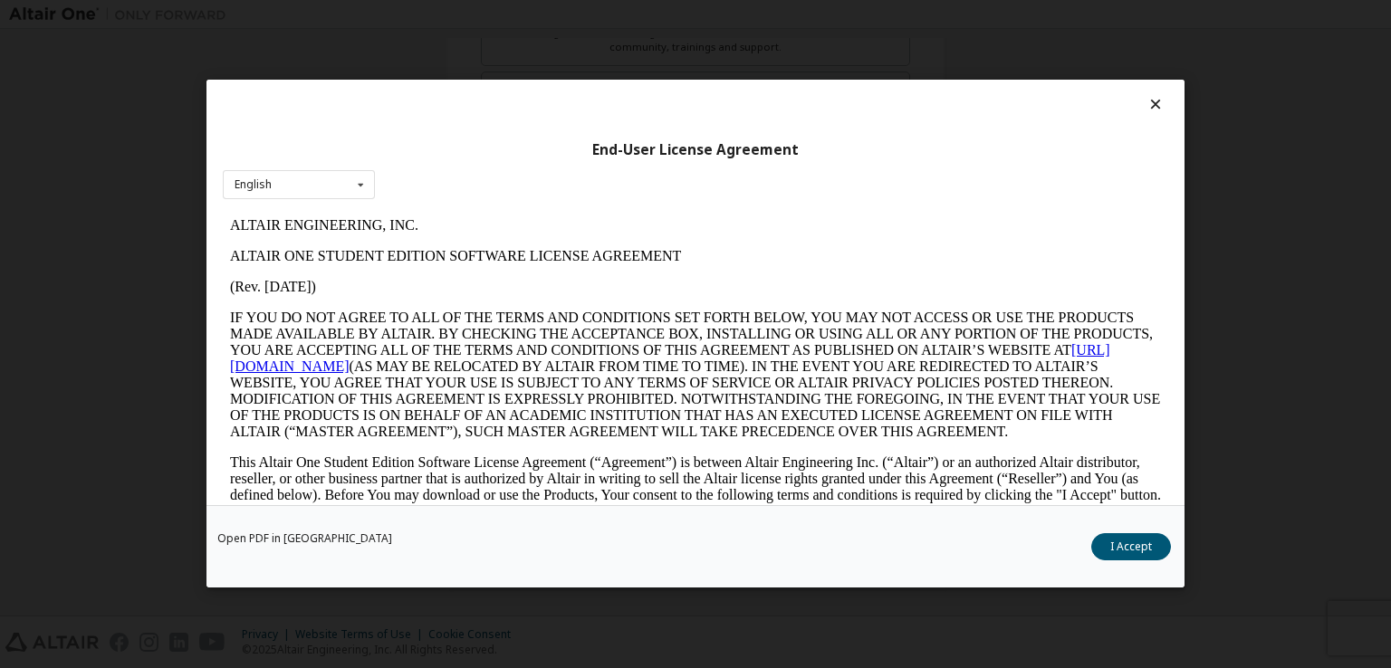
scroll to position [0, 0]
click at [1120, 546] on button "I Accept" at bounding box center [1131, 547] width 80 height 27
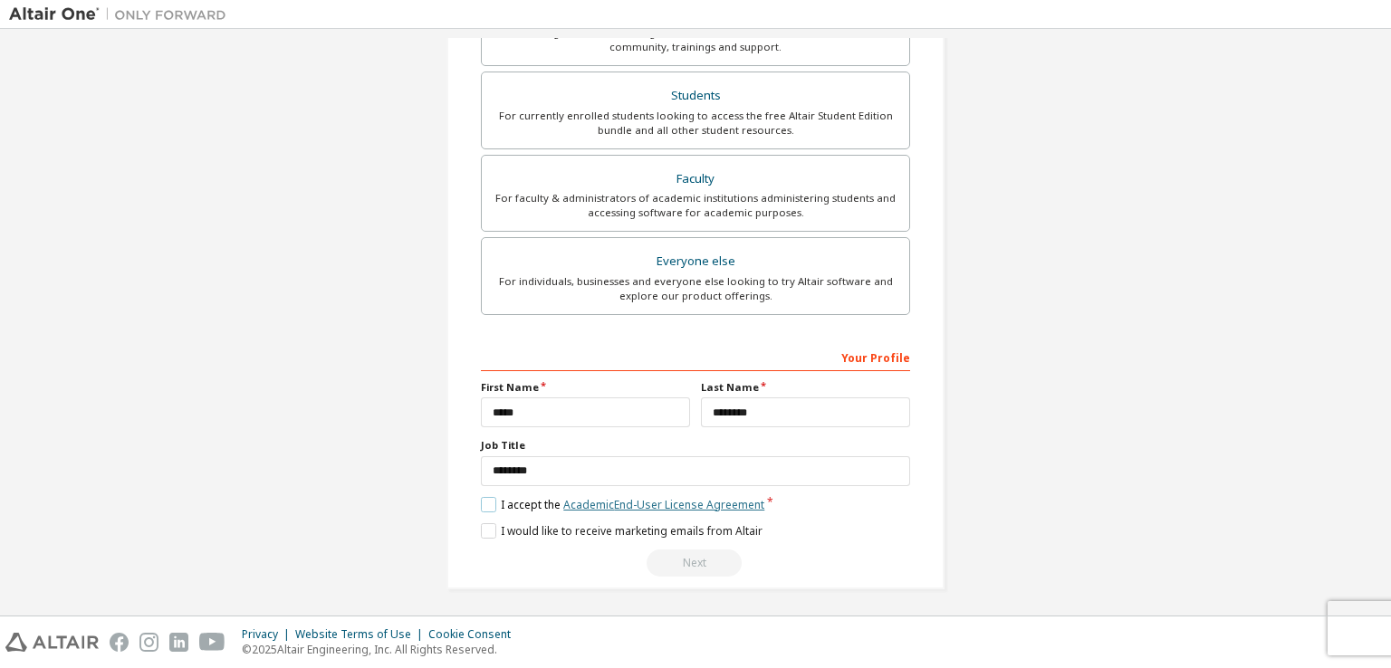
click at [699, 501] on link "Academic End-User License Agreement" at bounding box center [663, 504] width 201 height 15
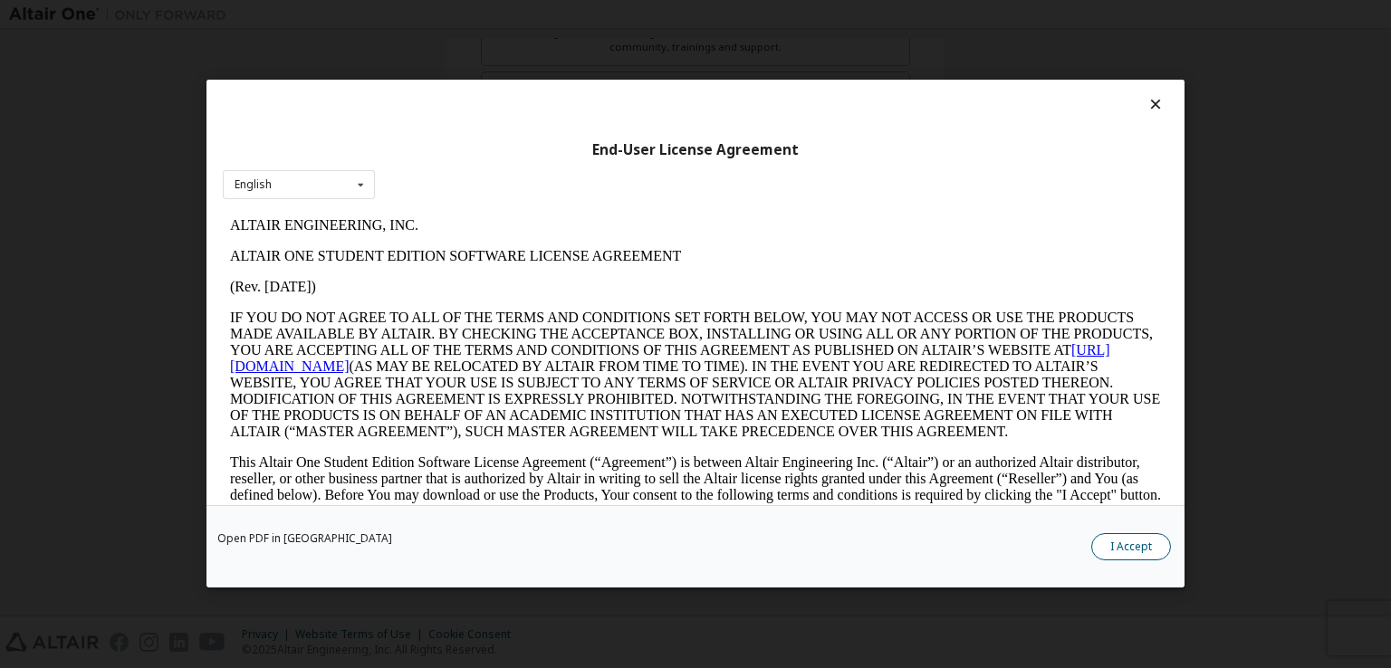
click at [1108, 554] on button "I Accept" at bounding box center [1131, 547] width 80 height 27
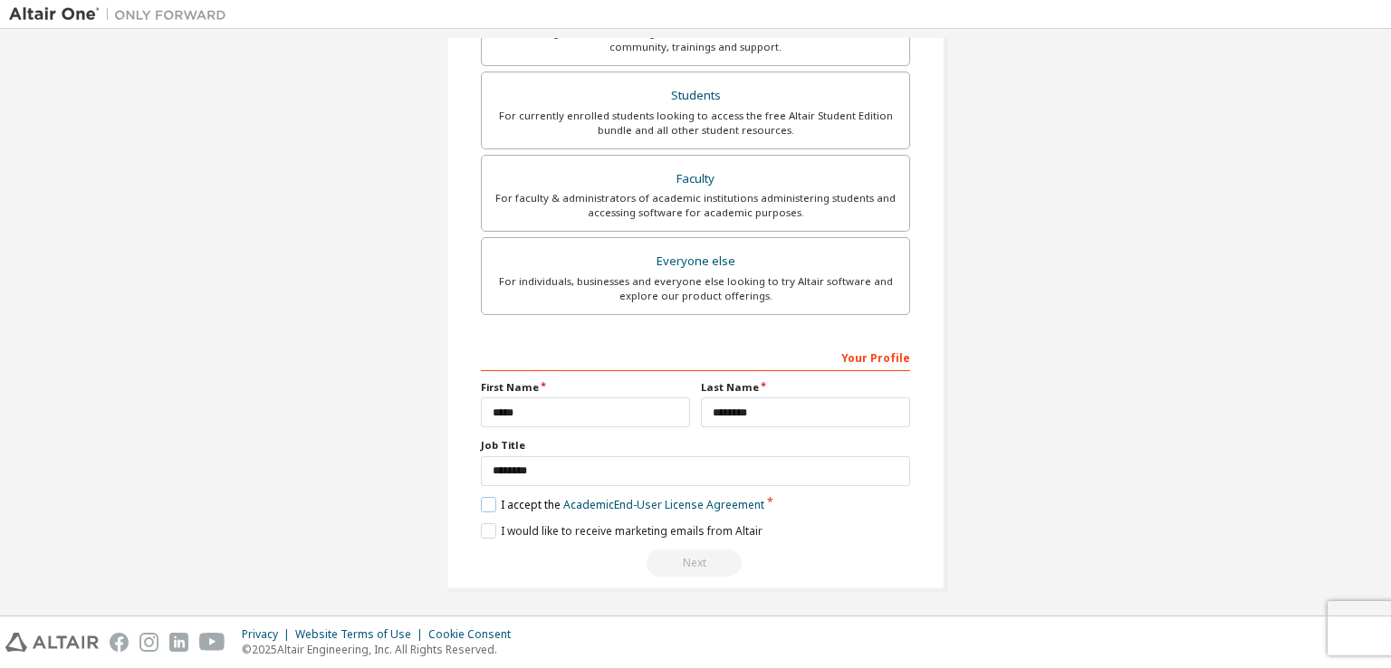
click at [507, 501] on label "I accept the Academic End-User License Agreement" at bounding box center [622, 504] width 283 height 15
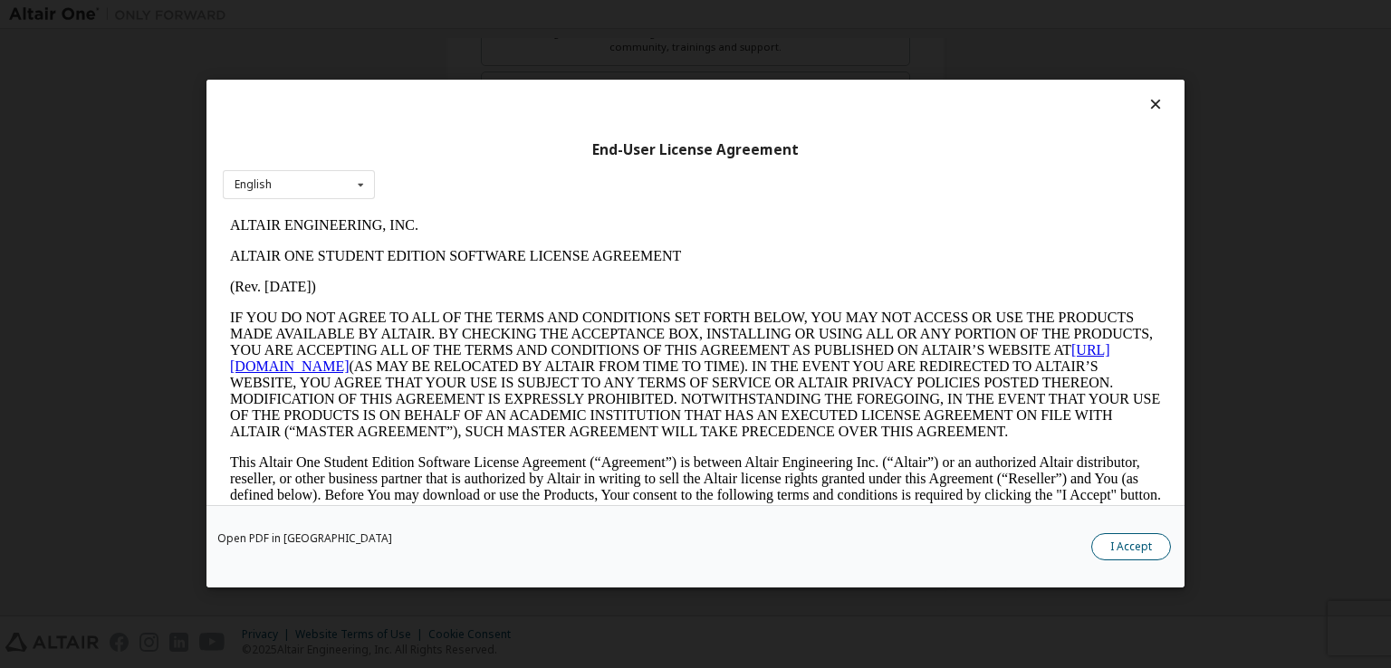
click at [1144, 557] on button "I Accept" at bounding box center [1131, 547] width 80 height 27
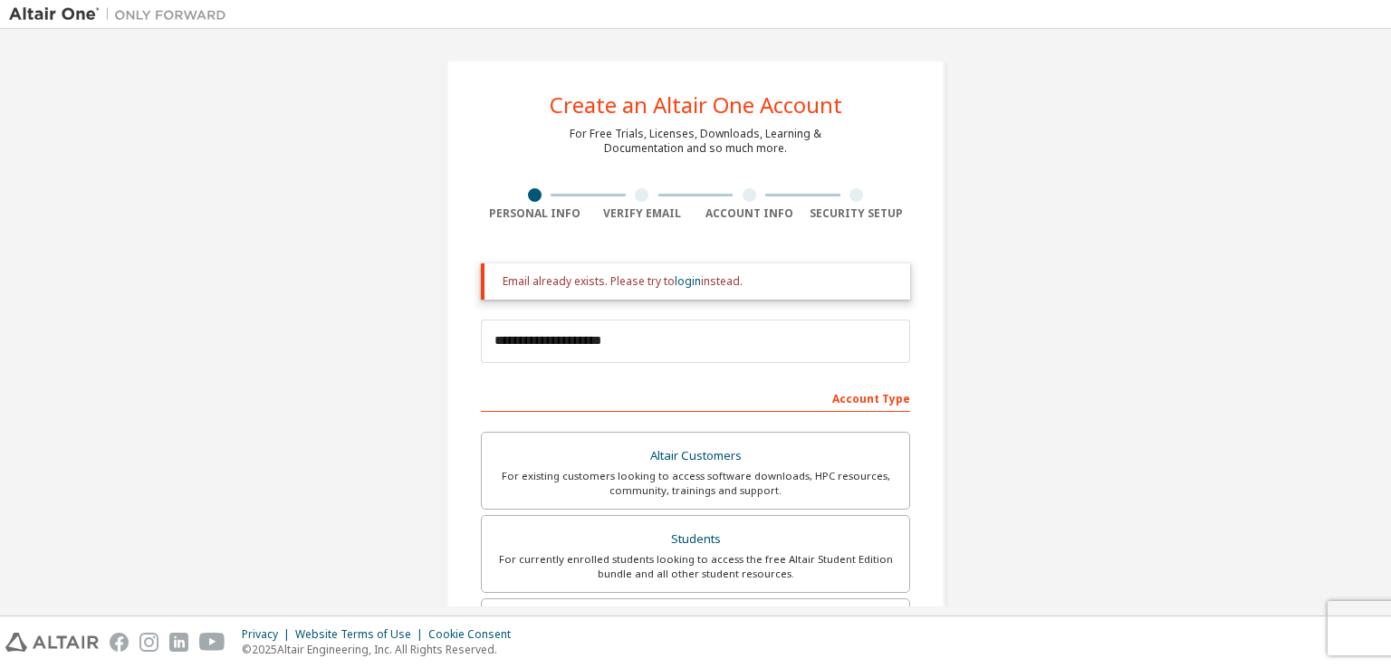
click at [635, 189] on div at bounding box center [642, 195] width 14 height 14
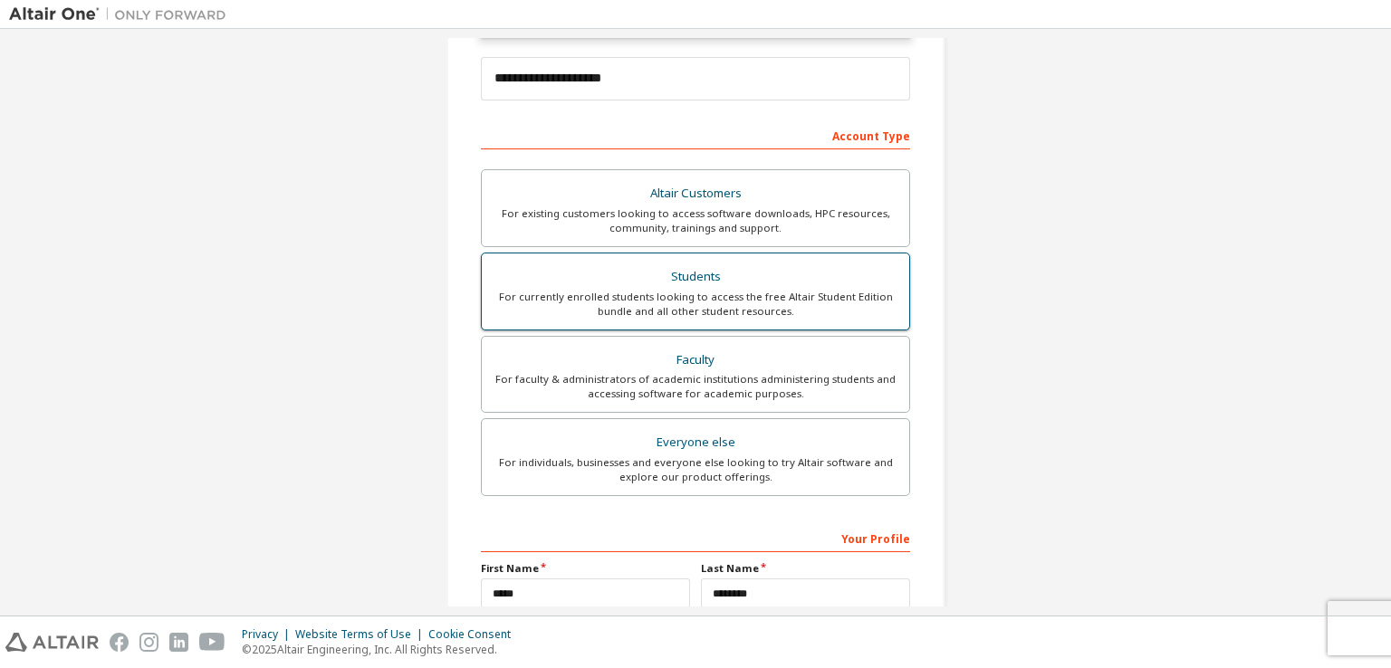
scroll to position [272, 0]
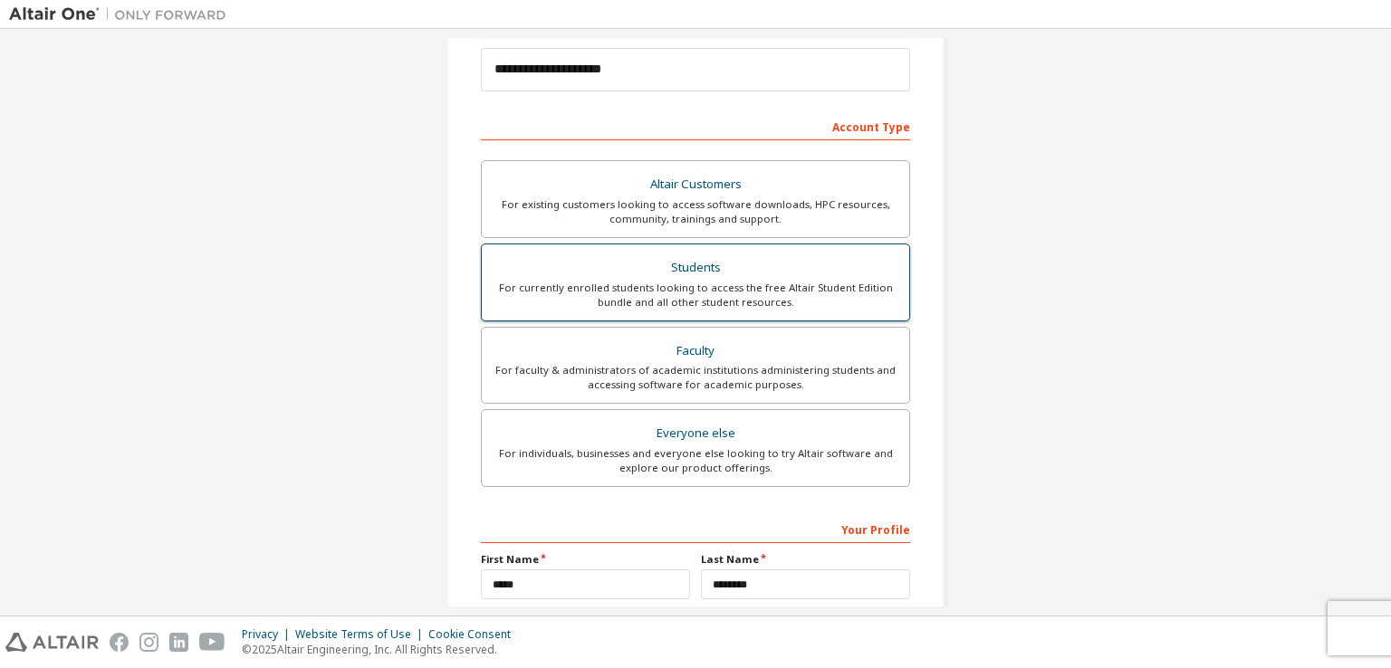
click at [714, 257] on div "Students" at bounding box center [696, 267] width 406 height 25
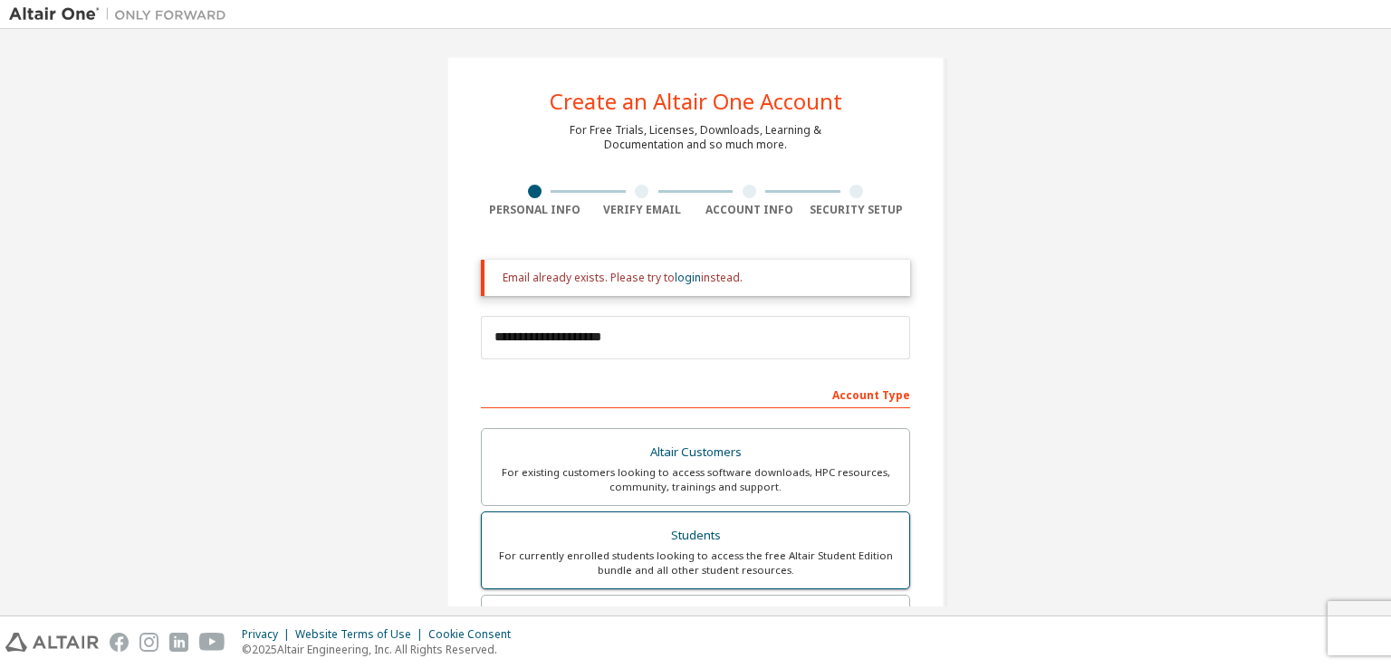
scroll to position [0, 0]
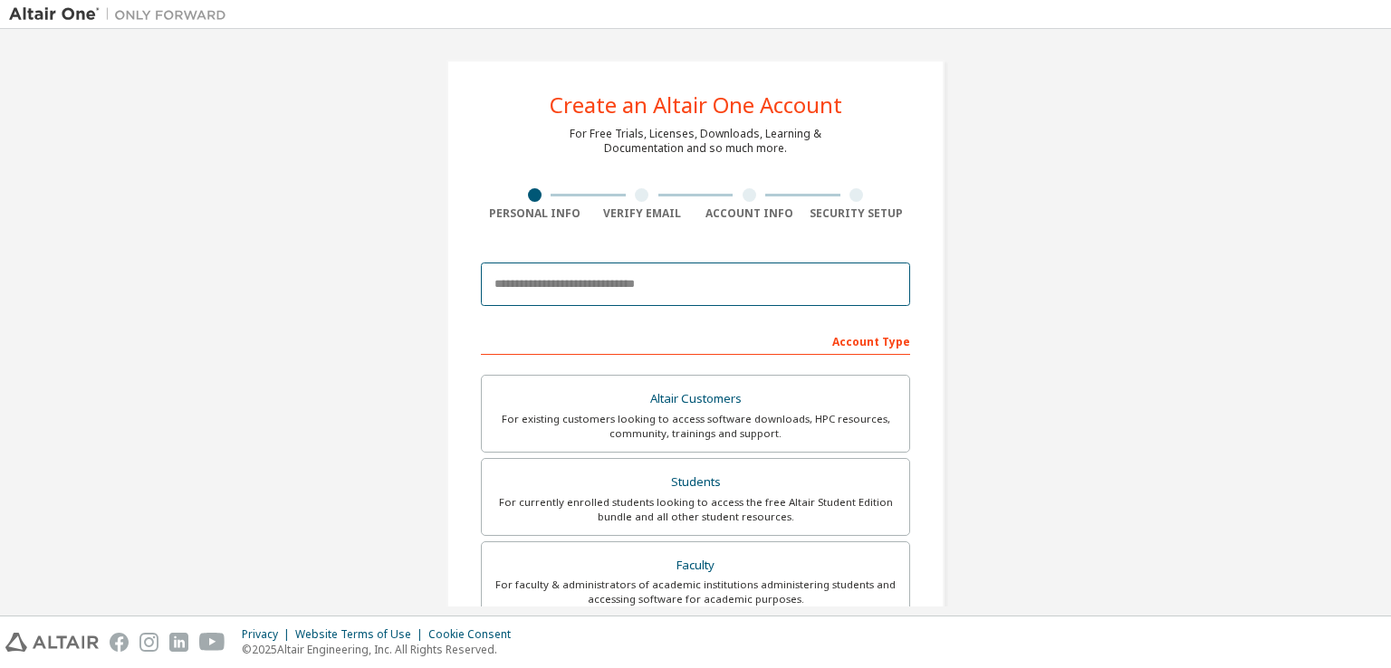
click at [609, 291] on input "email" at bounding box center [695, 284] width 429 height 43
type input "**********"
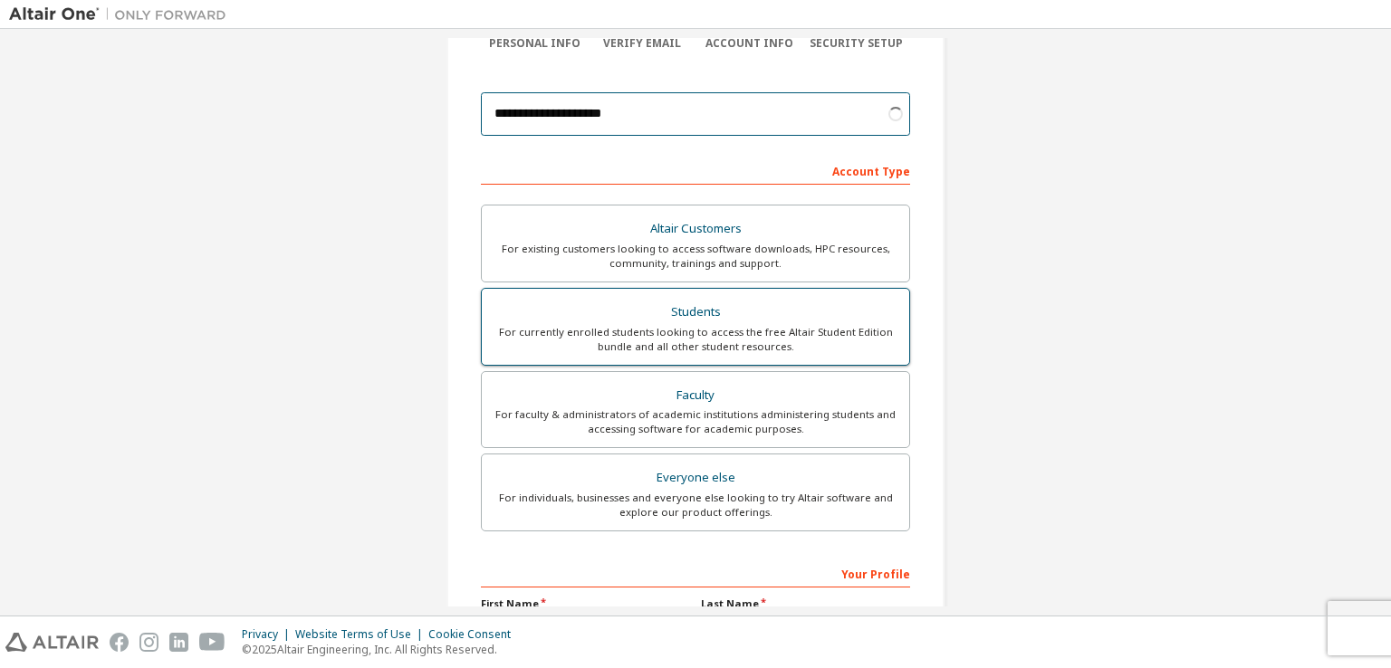
scroll to position [181, 0]
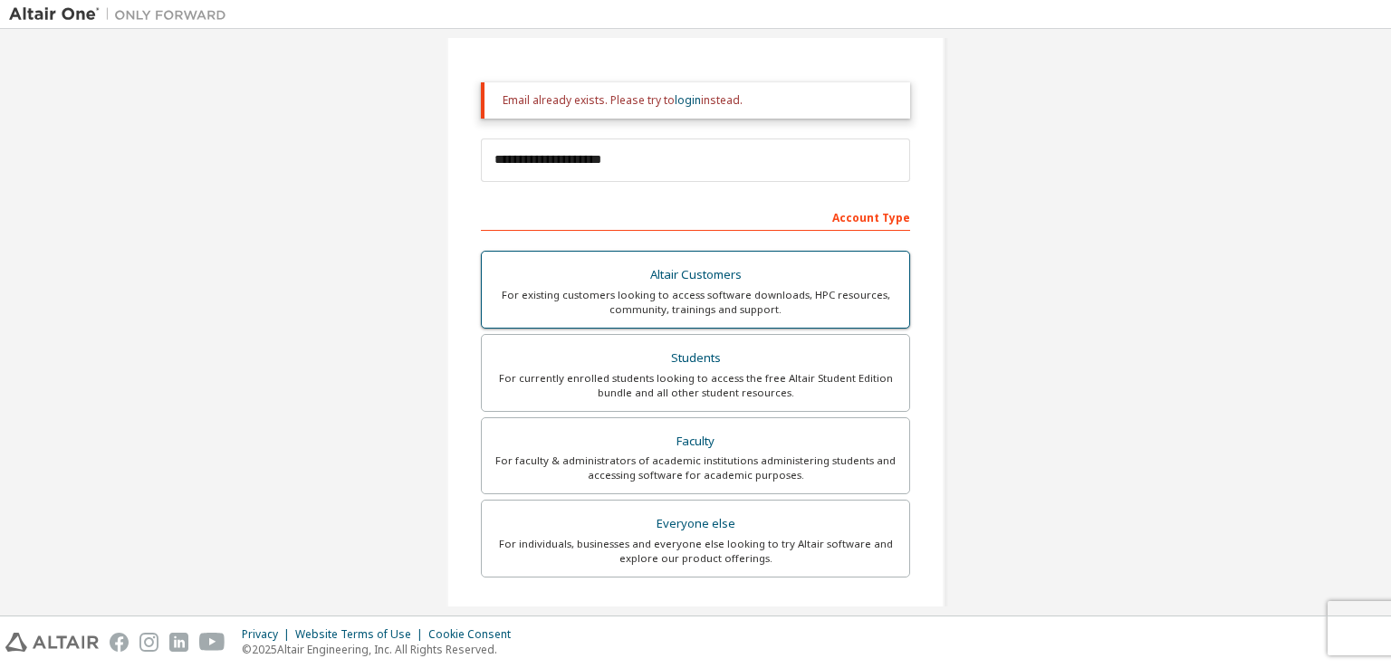
click at [636, 303] on div "For existing customers looking to access software downloads, HPC resources, com…" at bounding box center [696, 302] width 406 height 29
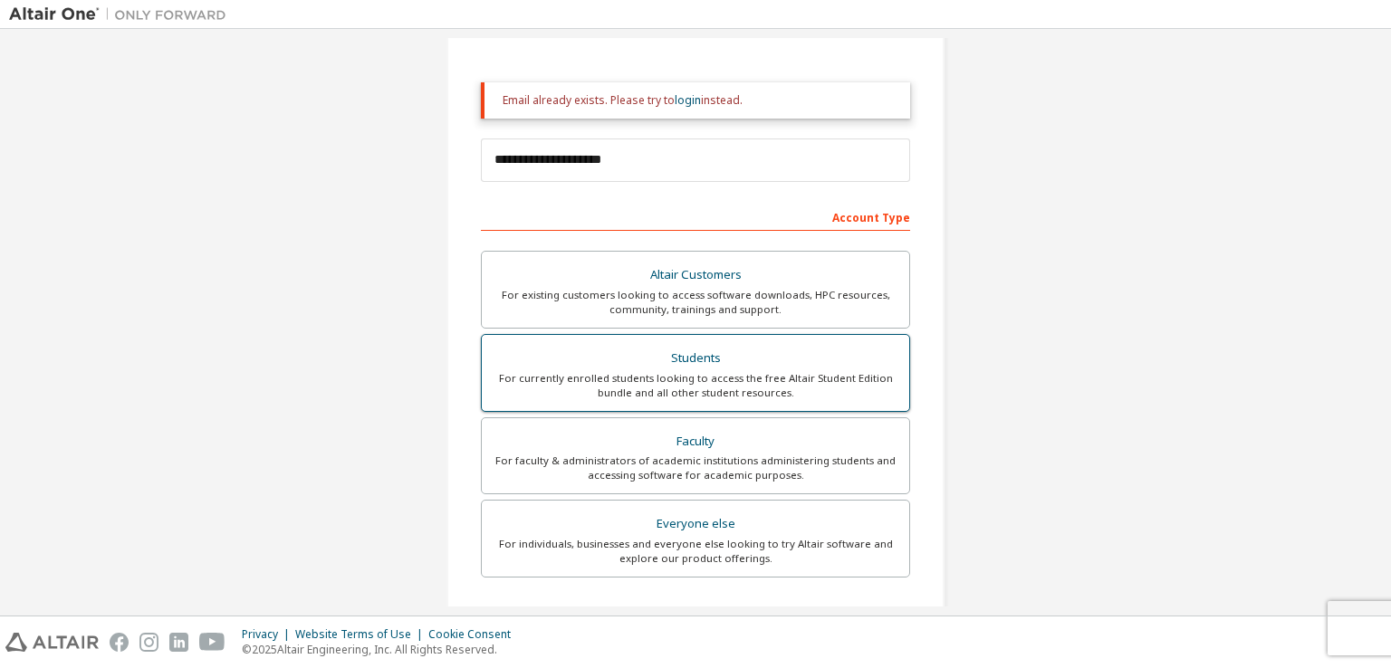
click at [639, 355] on div "Students" at bounding box center [696, 358] width 406 height 25
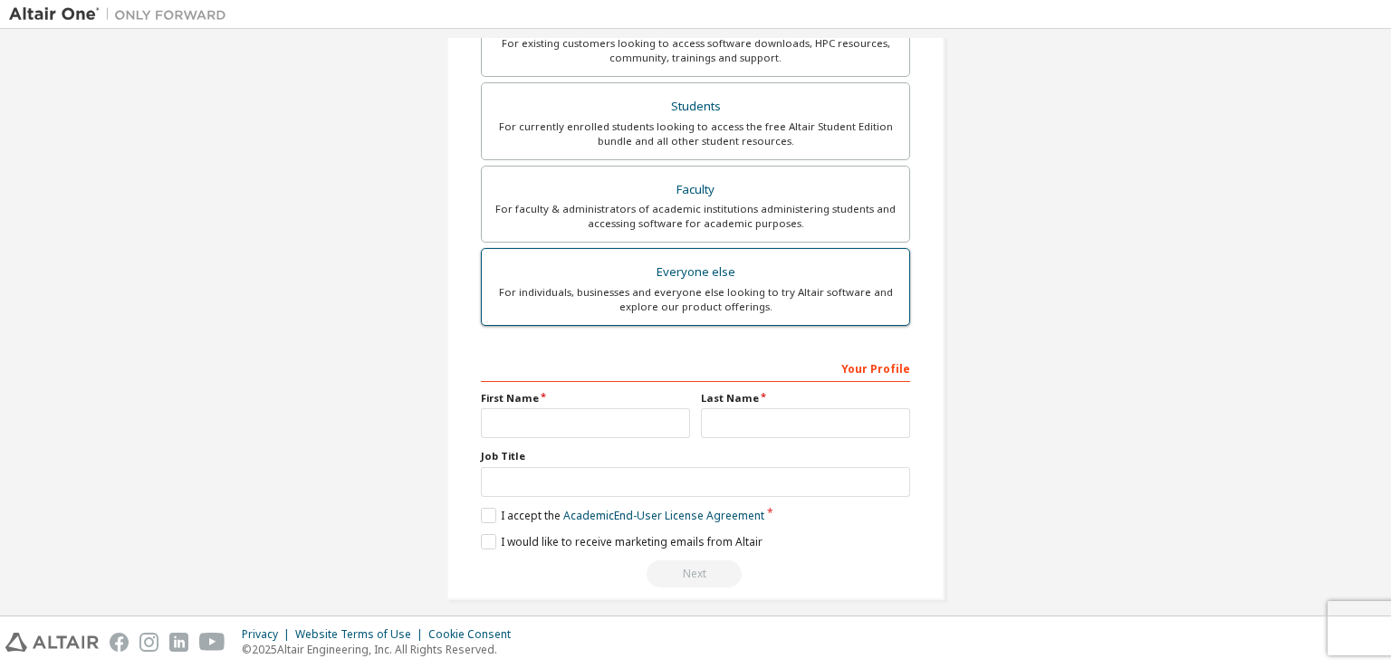
scroll to position [444, 0]
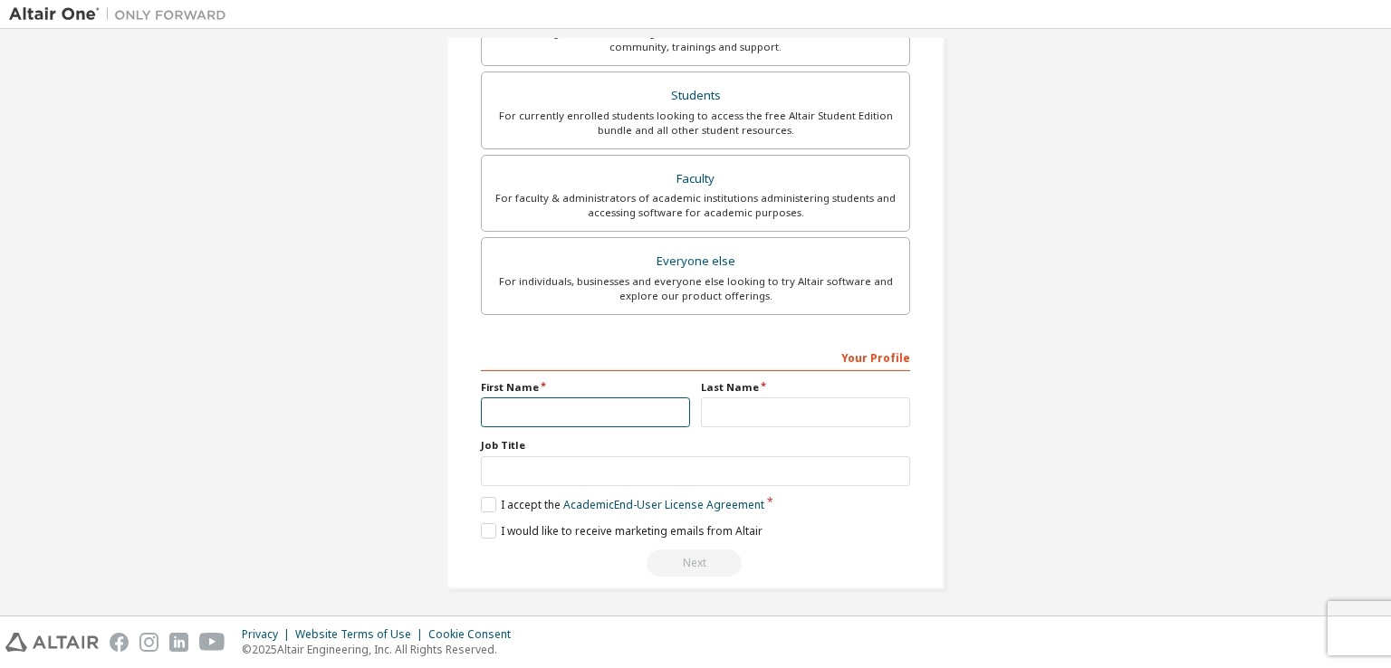
click at [602, 399] on input "text" at bounding box center [585, 413] width 209 height 30
type input "*****"
type input "********"
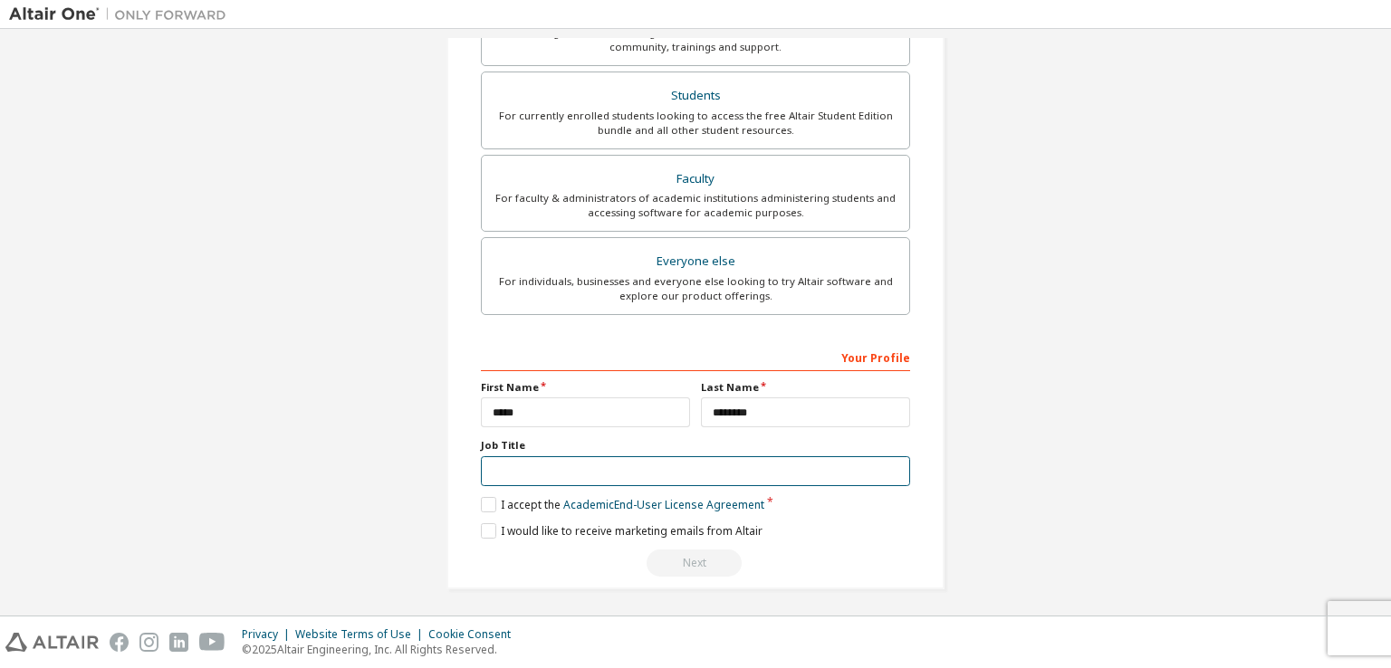
click at [627, 473] on input "text" at bounding box center [695, 471] width 429 height 30
click at [522, 467] on input "text" at bounding box center [695, 471] width 429 height 30
type input "********"
click at [497, 499] on label "I accept the Academic End-User License Agreement" at bounding box center [622, 504] width 283 height 15
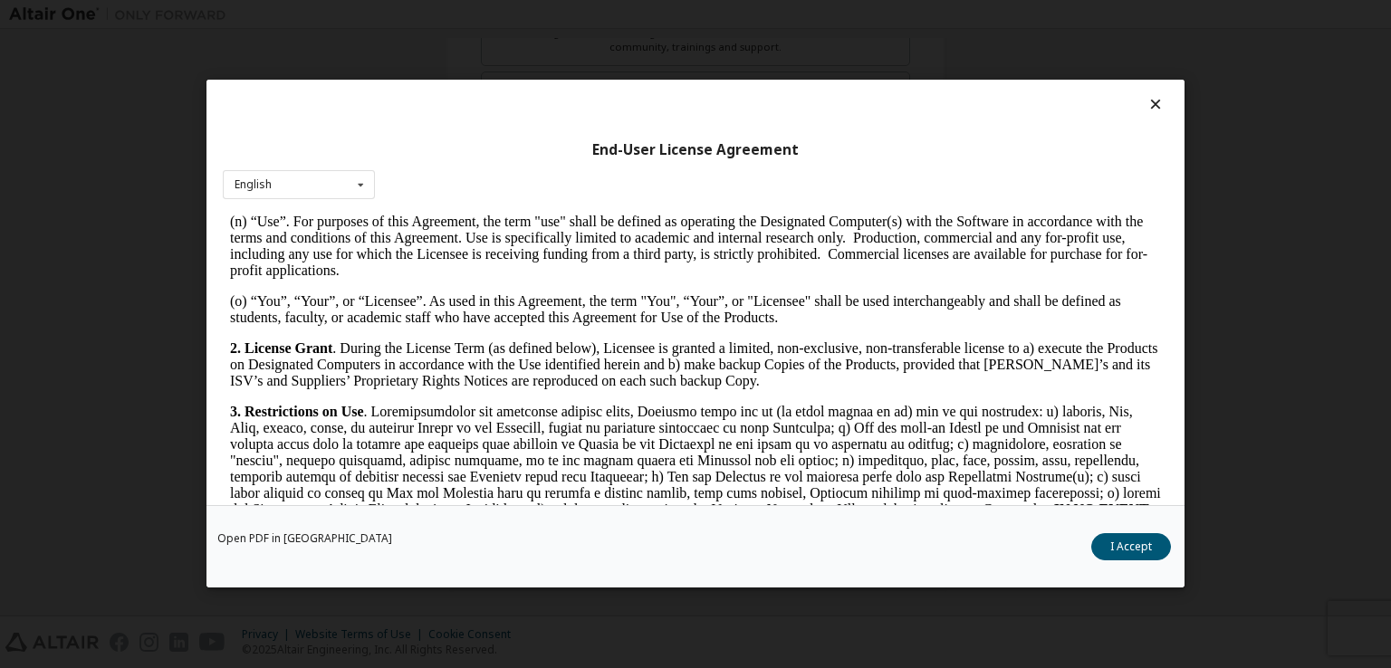
scroll to position [1177, 0]
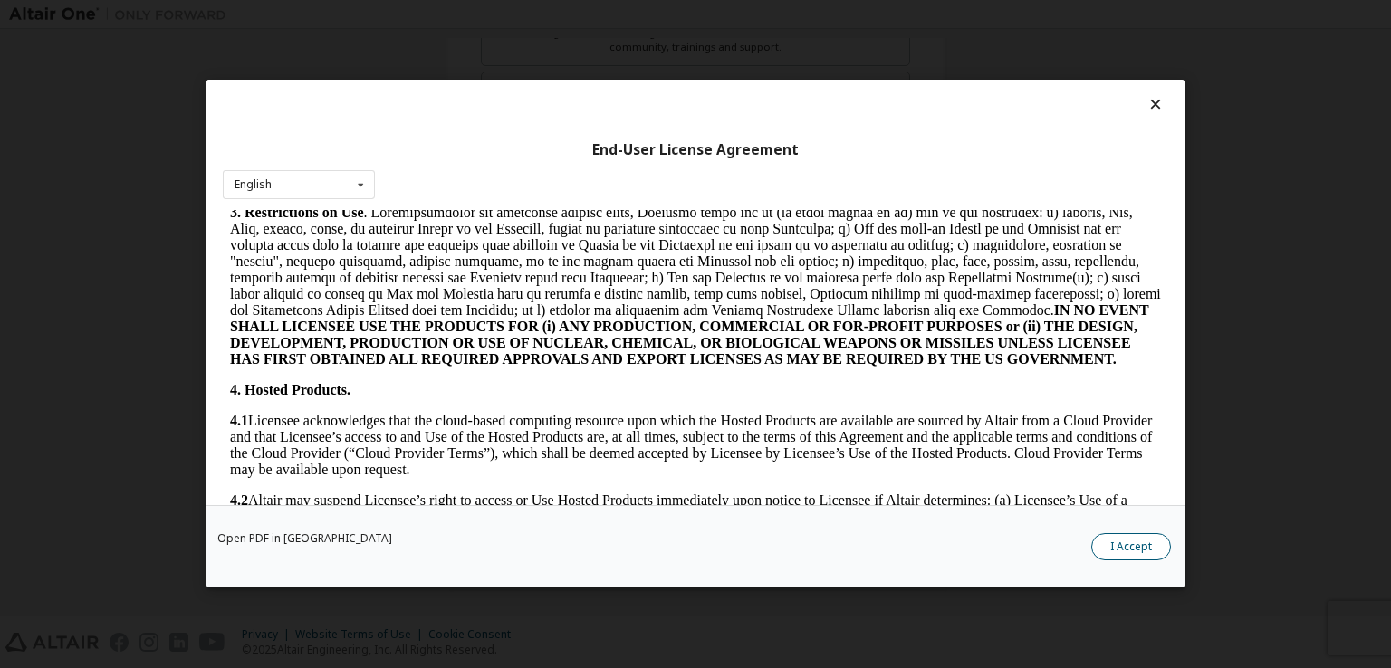
click at [1134, 543] on button "I Accept" at bounding box center [1131, 547] width 80 height 27
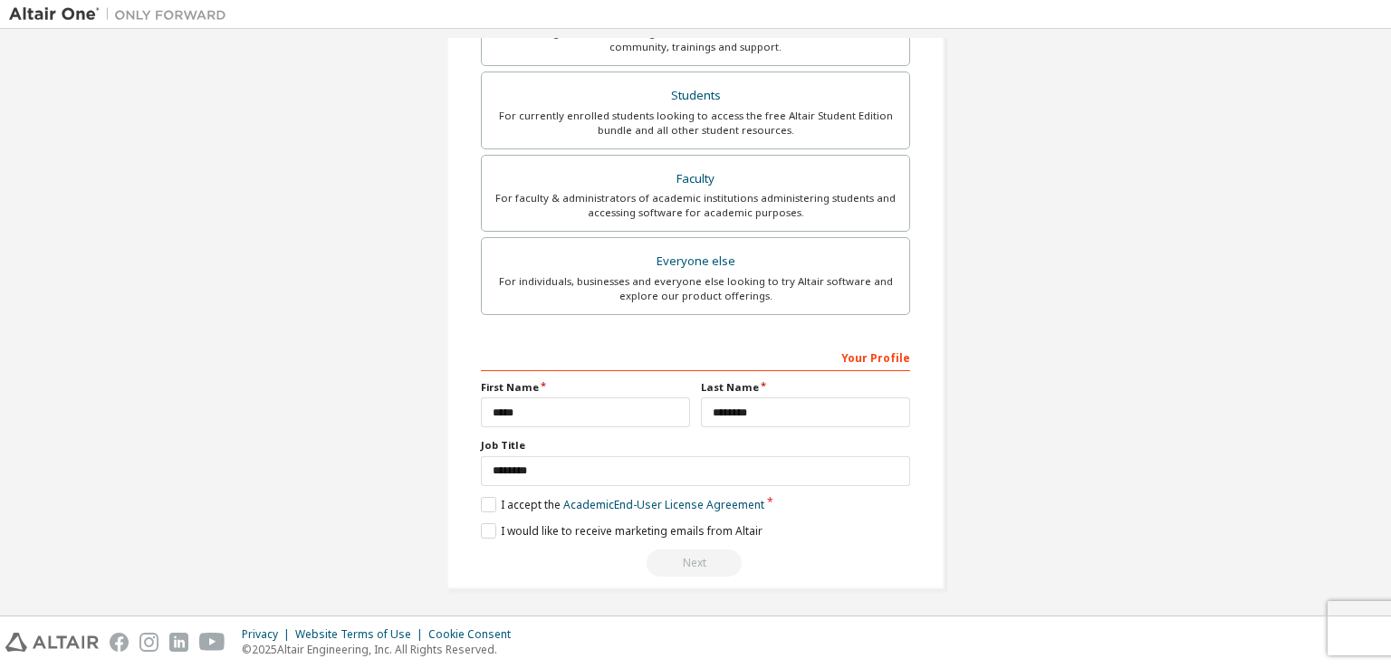
click at [677, 550] on div "Next" at bounding box center [695, 563] width 429 height 27
click at [487, 532] on label "I would like to receive marketing emails from Altair" at bounding box center [622, 531] width 282 height 15
click at [490, 501] on label "I accept the Academic End-User License Agreement" at bounding box center [622, 504] width 283 height 15
click at [489, 524] on label "I would like to receive marketing emails from Altair" at bounding box center [622, 531] width 282 height 15
click at [489, 506] on label "I accept the Academic End-User License Agreement" at bounding box center [622, 504] width 283 height 15
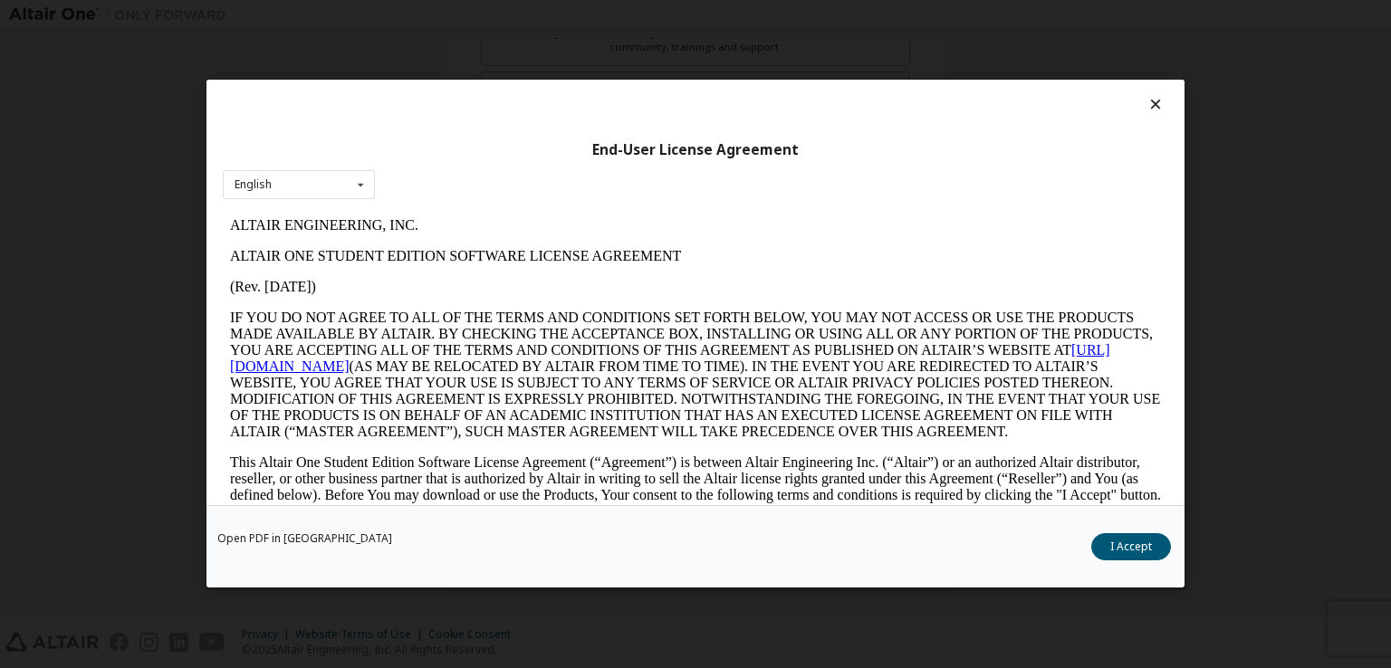
scroll to position [0, 0]
drag, startPoint x: 1115, startPoint y: 545, endPoint x: 880, endPoint y: 524, distance: 235.6
click at [1108, 545] on button "I Accept" at bounding box center [1131, 547] width 80 height 27
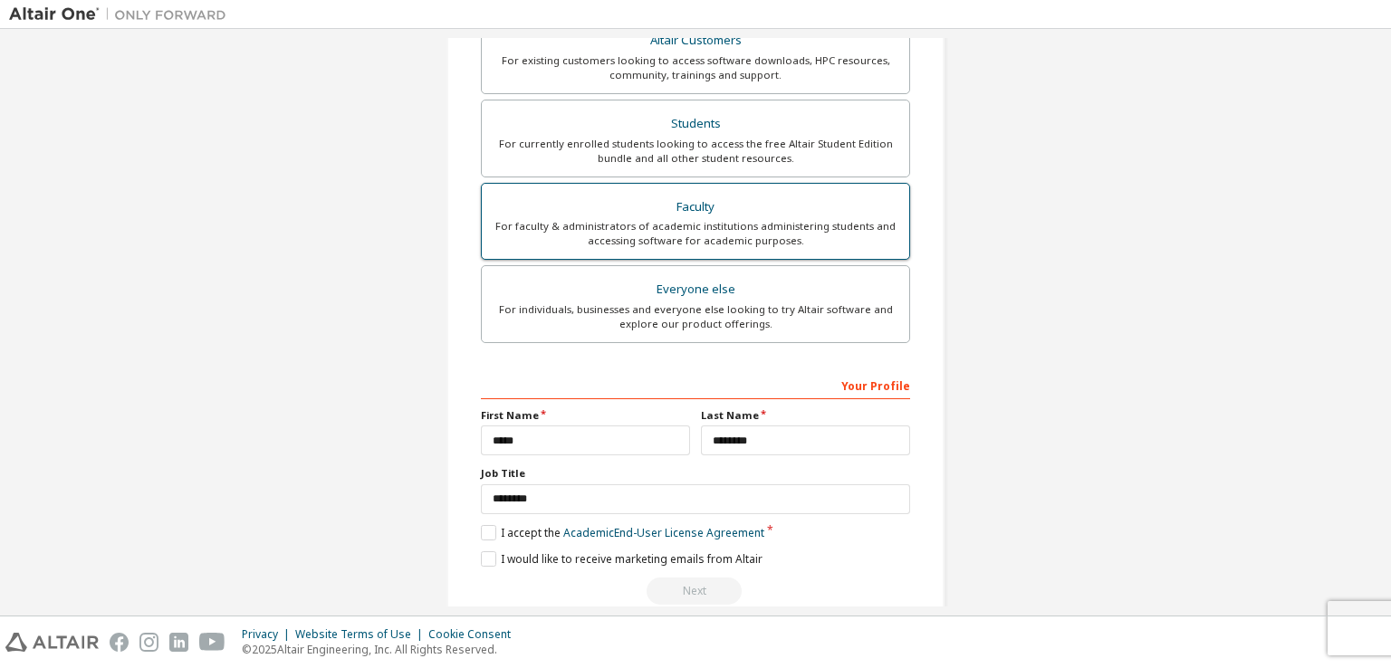
scroll to position [444, 0]
